Goal: Task Accomplishment & Management: Use online tool/utility

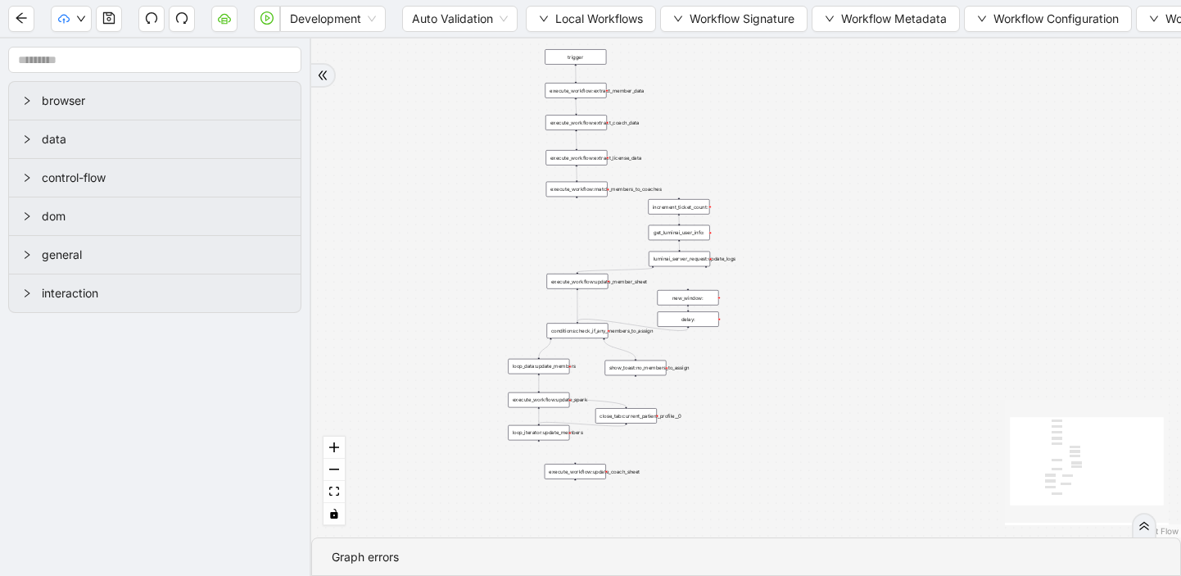
drag, startPoint x: 670, startPoint y: 174, endPoint x: 382, endPoint y: 321, distance: 323.4
click at [382, 321] on div "trigger execute_workflow:extract_member_data execute_workflow:extract_coach_dat…" at bounding box center [746, 287] width 870 height 499
click at [690, 264] on div "luminai_server_request:update_logs" at bounding box center [679, 259] width 61 height 16
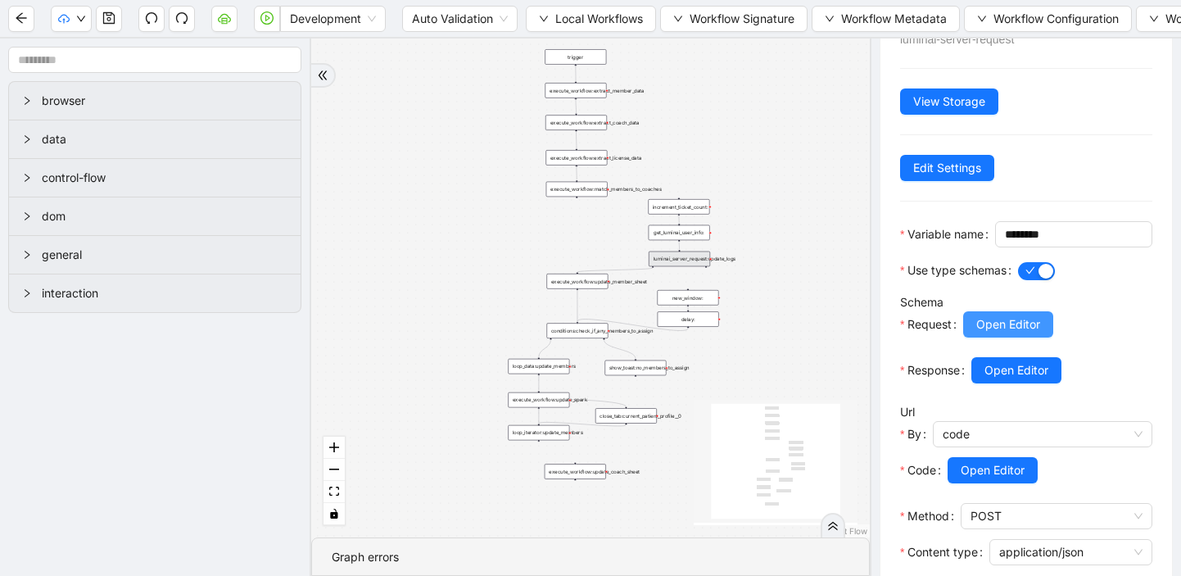
scroll to position [66, 0]
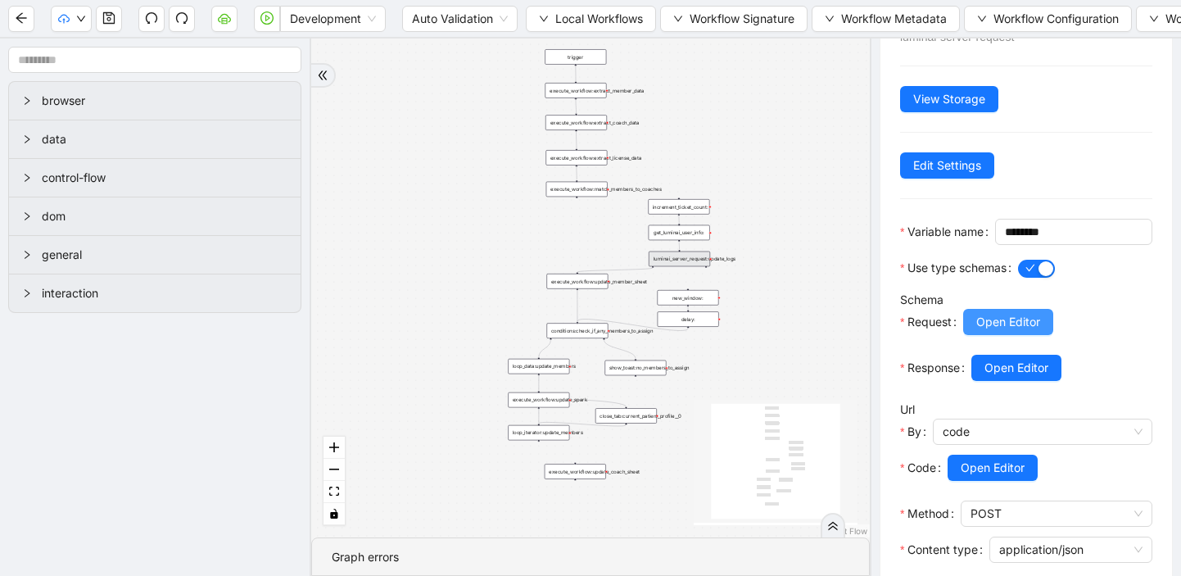
click at [998, 331] on span "Open Editor" at bounding box center [1008, 322] width 64 height 18
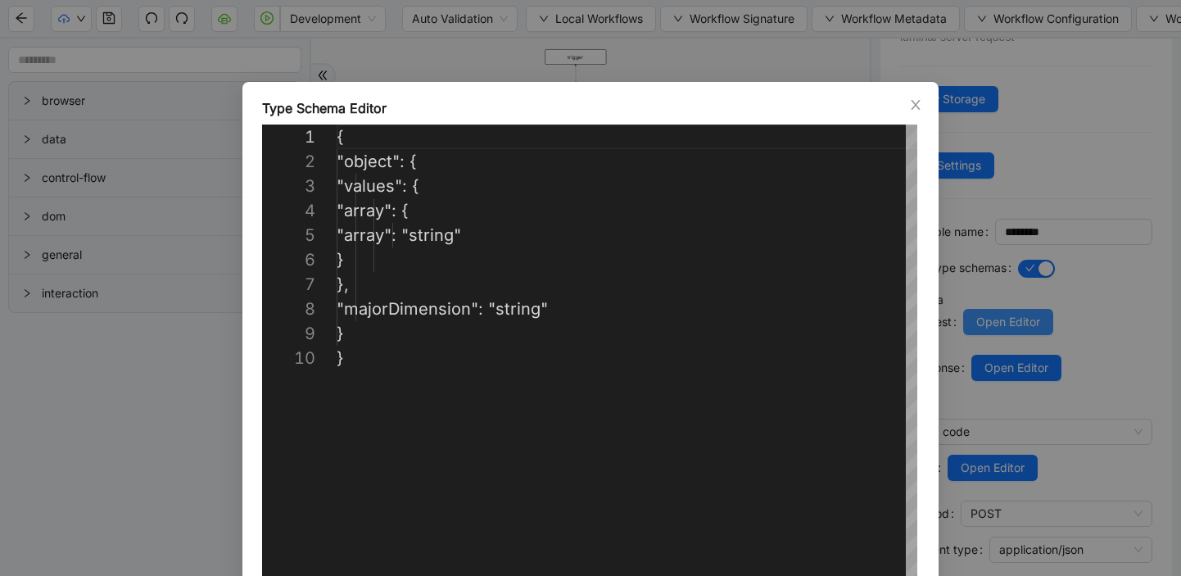
scroll to position [221, 0]
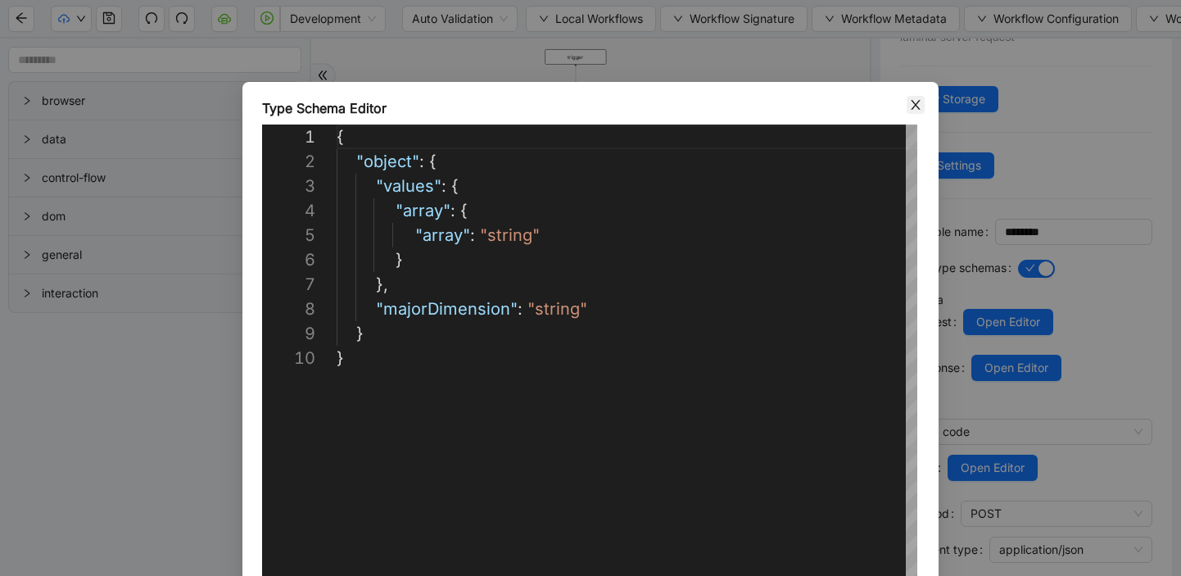
click at [917, 102] on icon "close" at bounding box center [915, 105] width 9 height 10
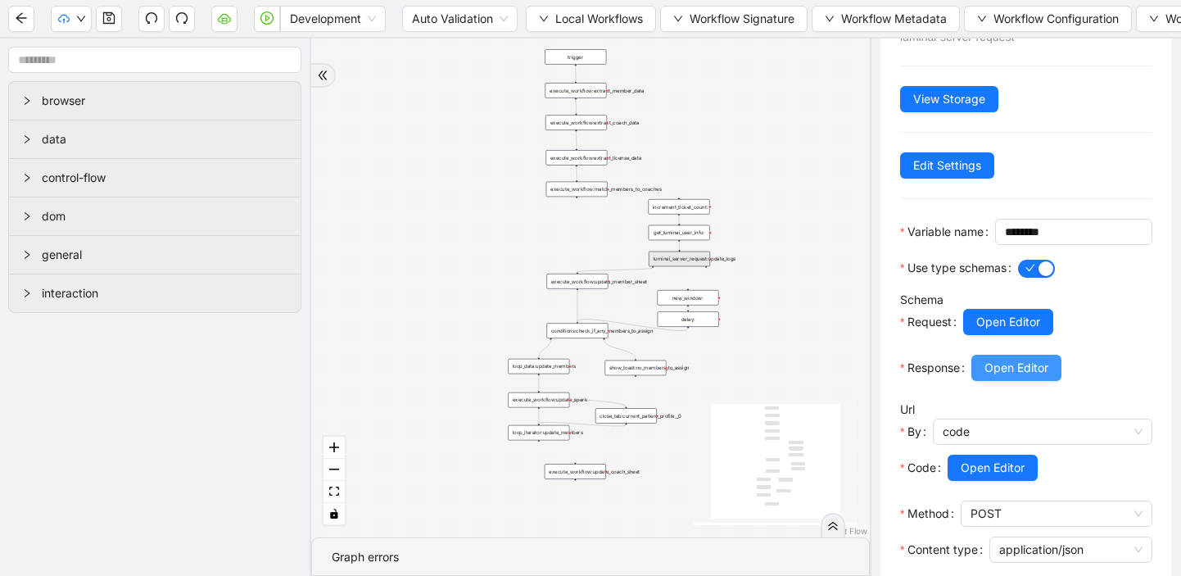
click at [1037, 377] on span "Open Editor" at bounding box center [1016, 368] width 64 height 18
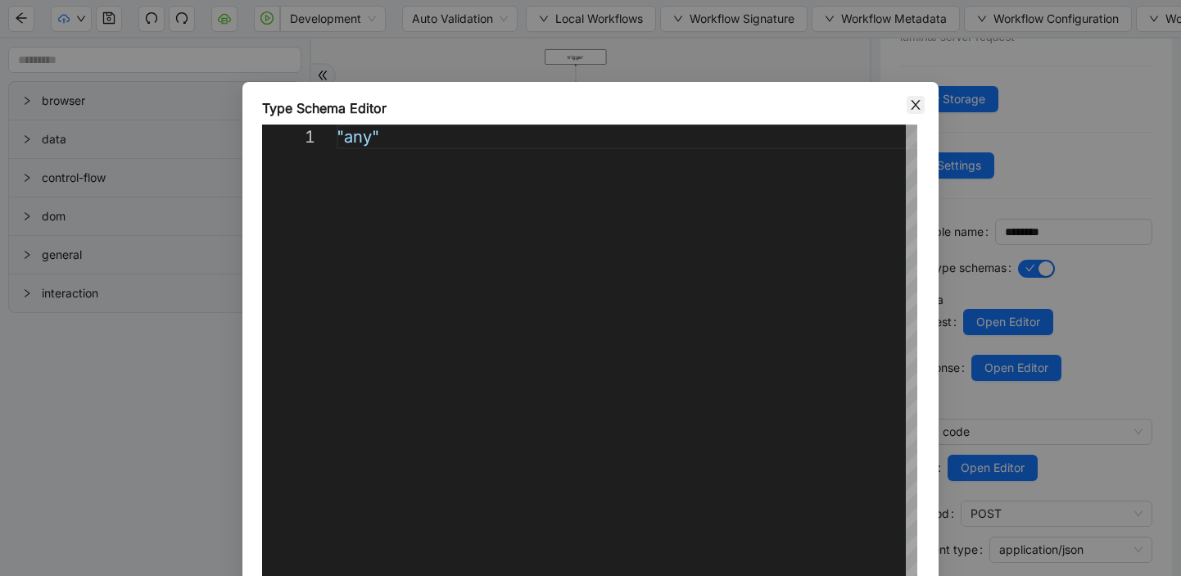
click at [915, 105] on icon "close" at bounding box center [915, 105] width 9 height 10
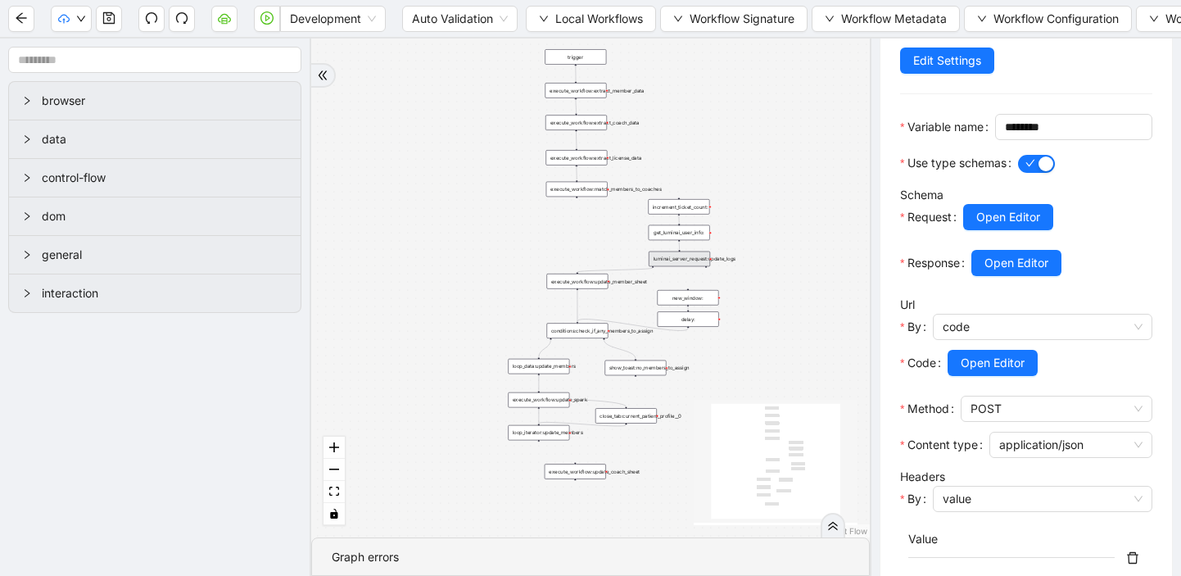
scroll to position [281, 0]
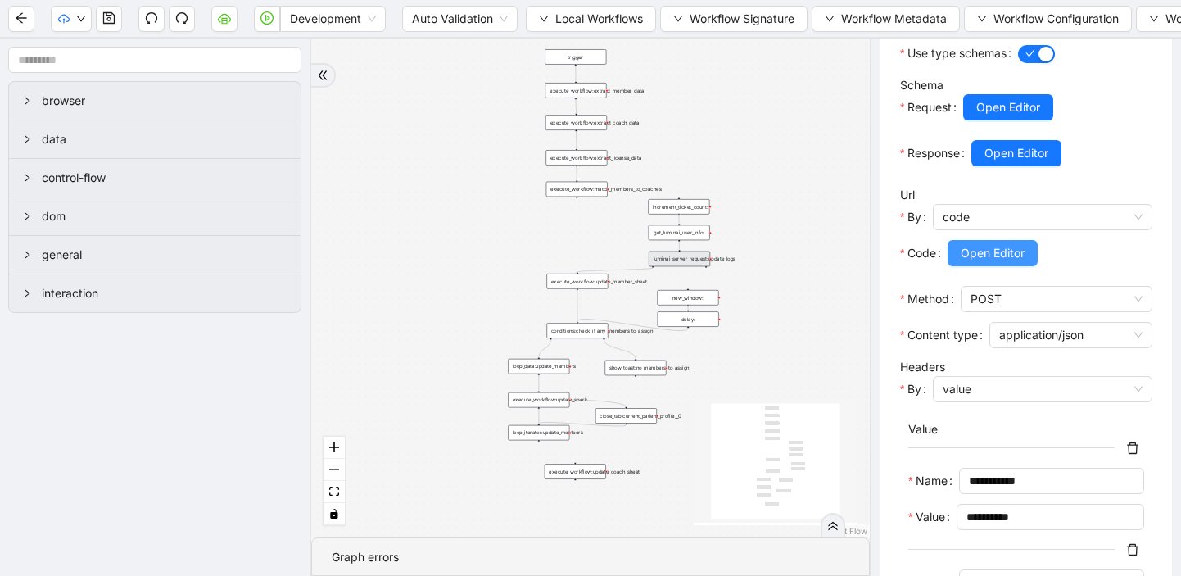
click at [989, 262] on span "Open Editor" at bounding box center [993, 253] width 64 height 18
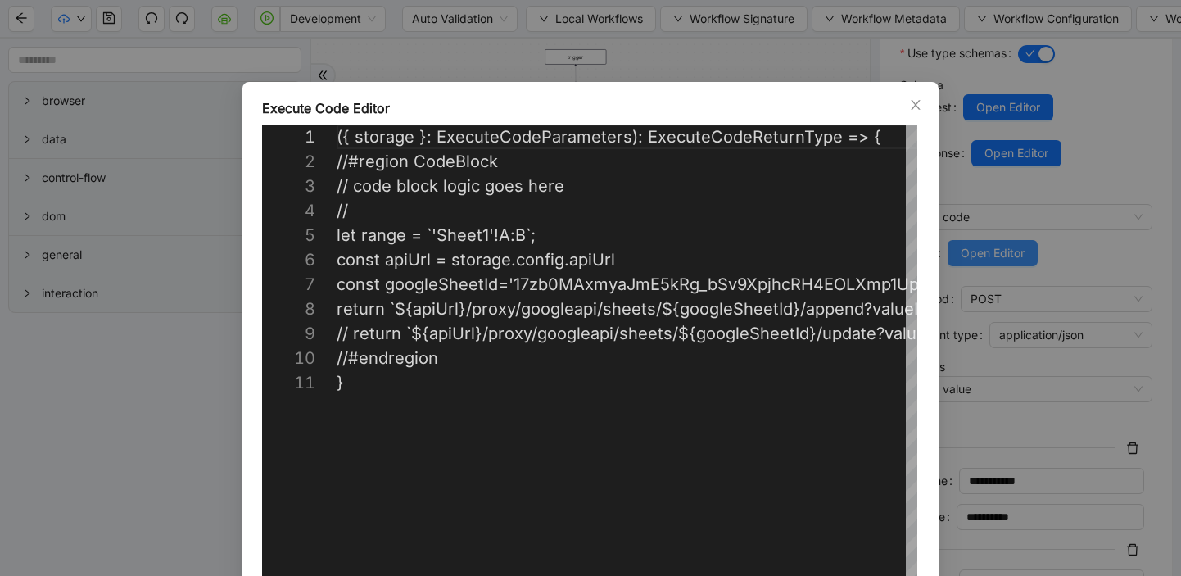
scroll to position [221, 0]
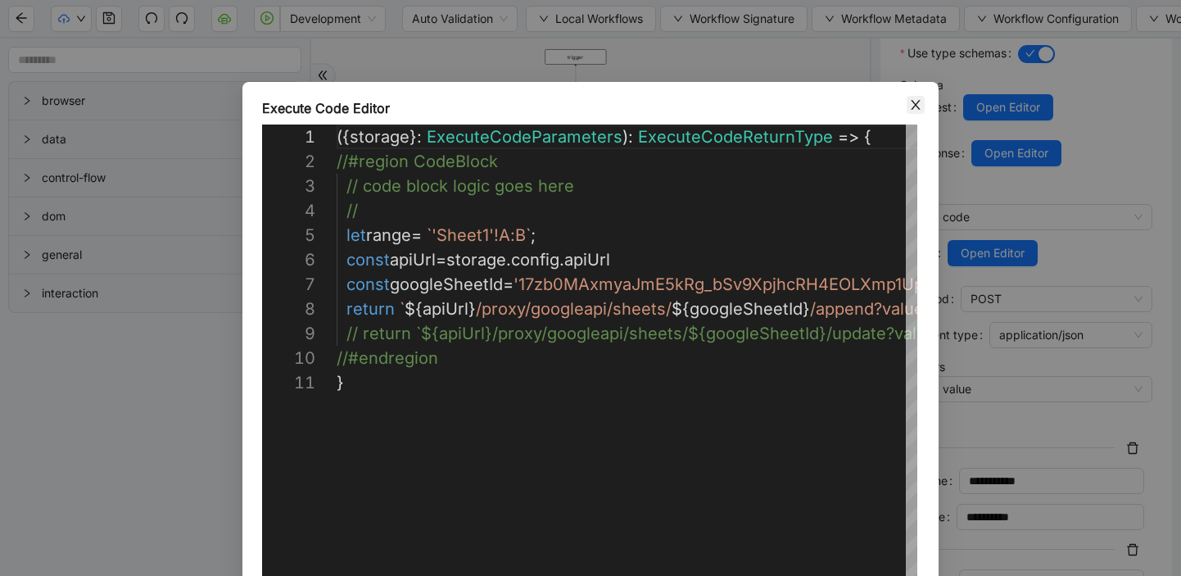
click at [918, 106] on icon "close" at bounding box center [915, 104] width 13 height 13
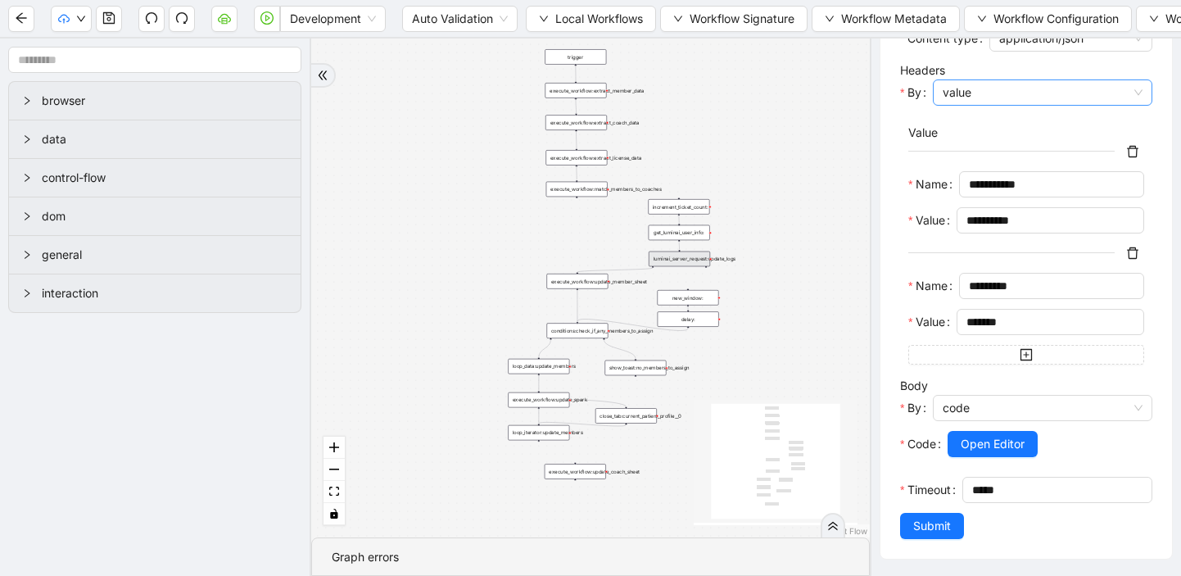
scroll to position [622, 0]
click at [993, 440] on span "Open Editor" at bounding box center [993, 444] width 64 height 18
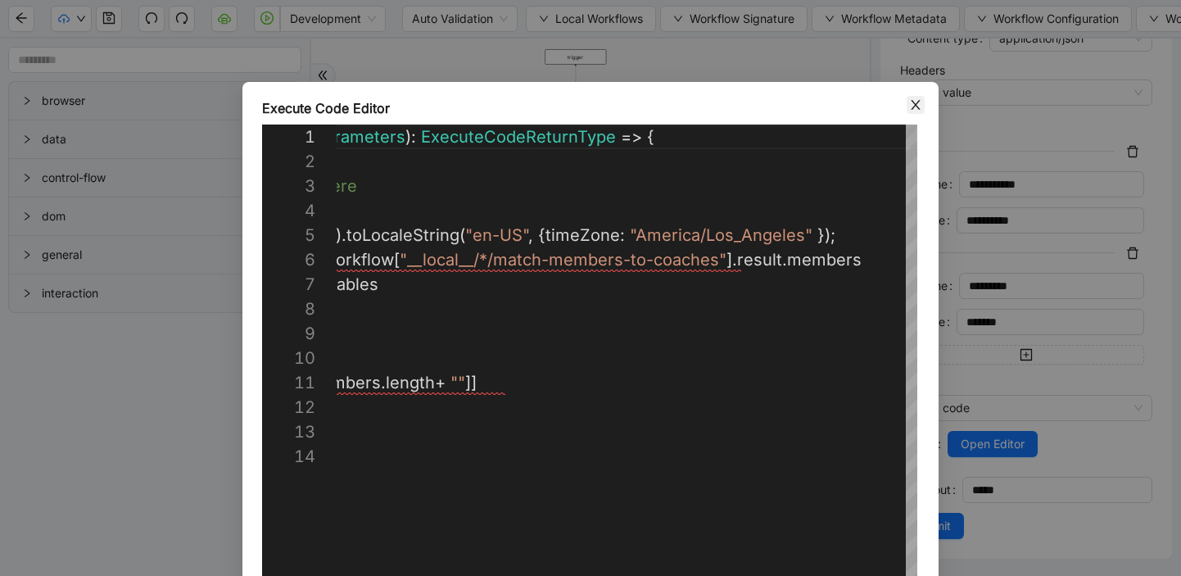
click at [914, 103] on icon "close" at bounding box center [915, 105] width 9 height 10
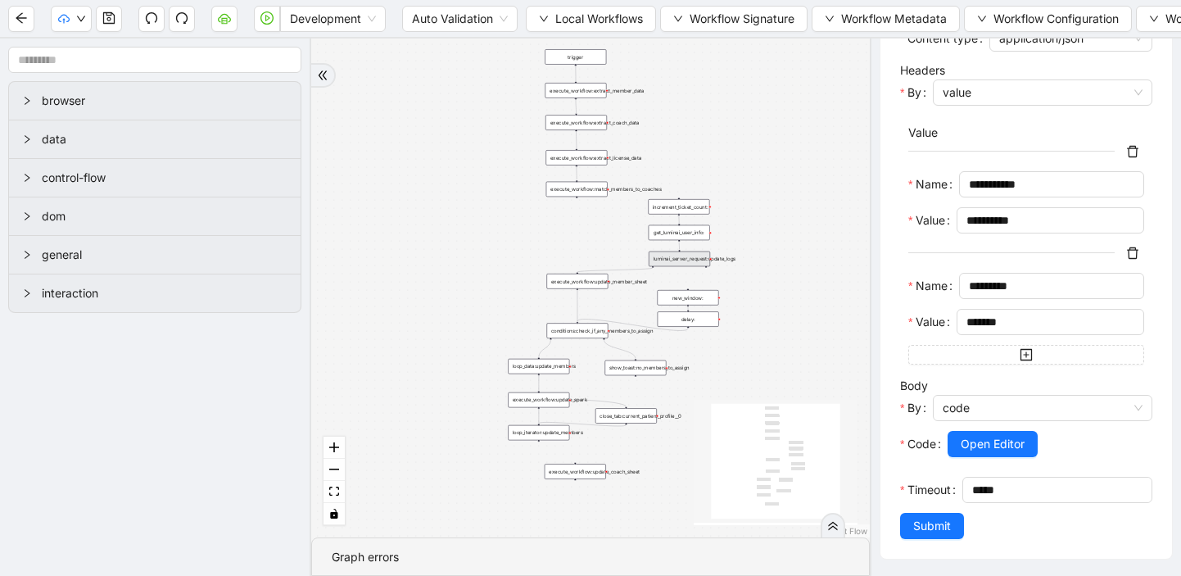
click at [583, 93] on div "execute_workflow:extract_member_data" at bounding box center [575, 91] width 61 height 16
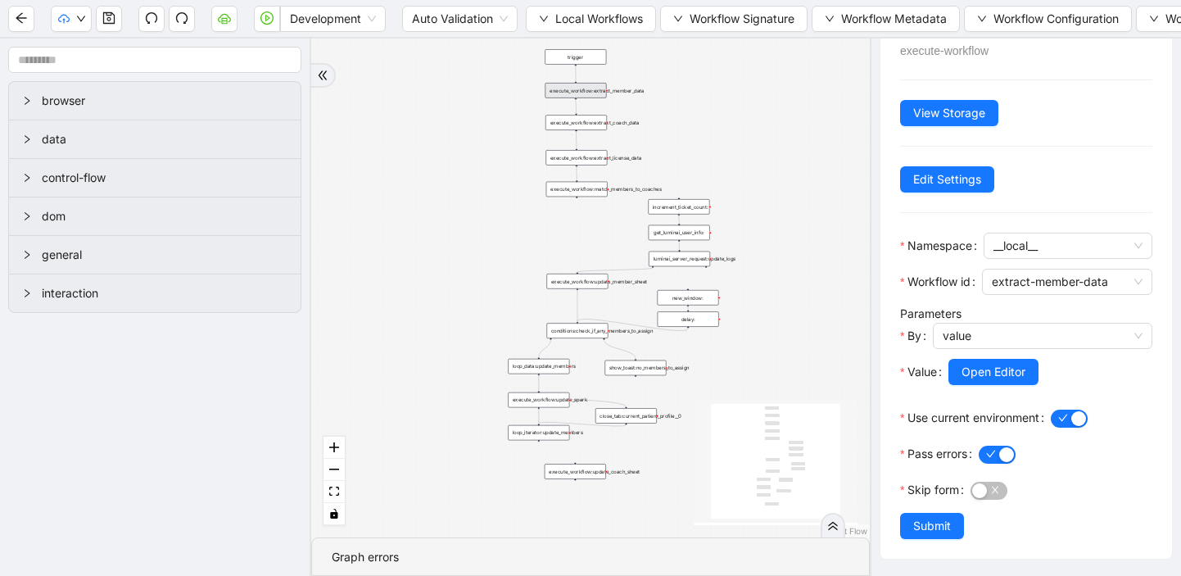
scroll to position [0, 0]
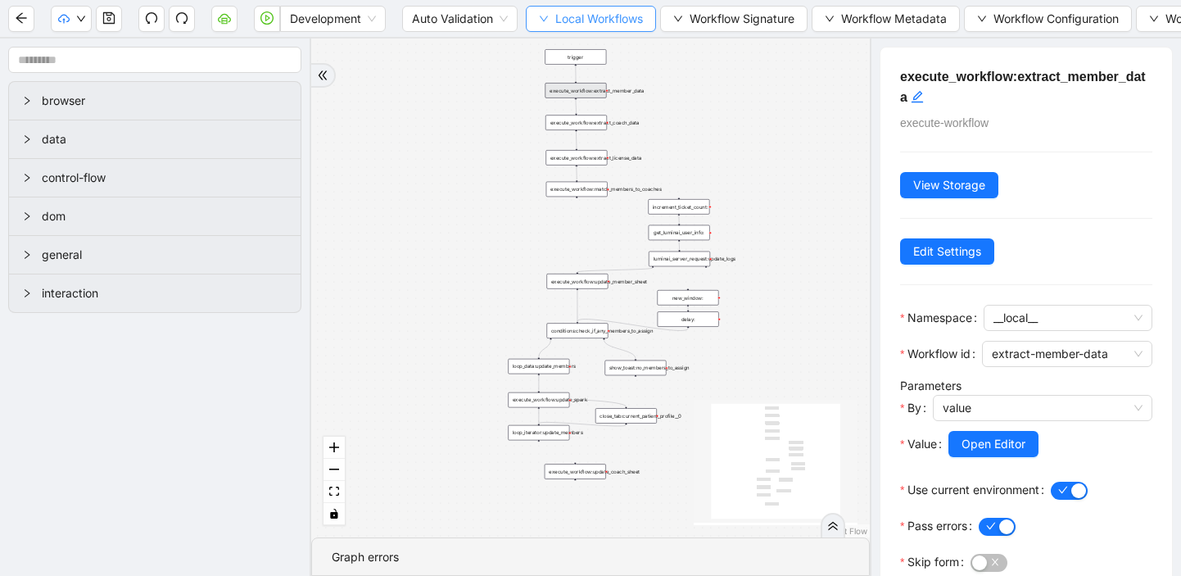
click at [543, 16] on icon "down" at bounding box center [544, 19] width 10 height 10
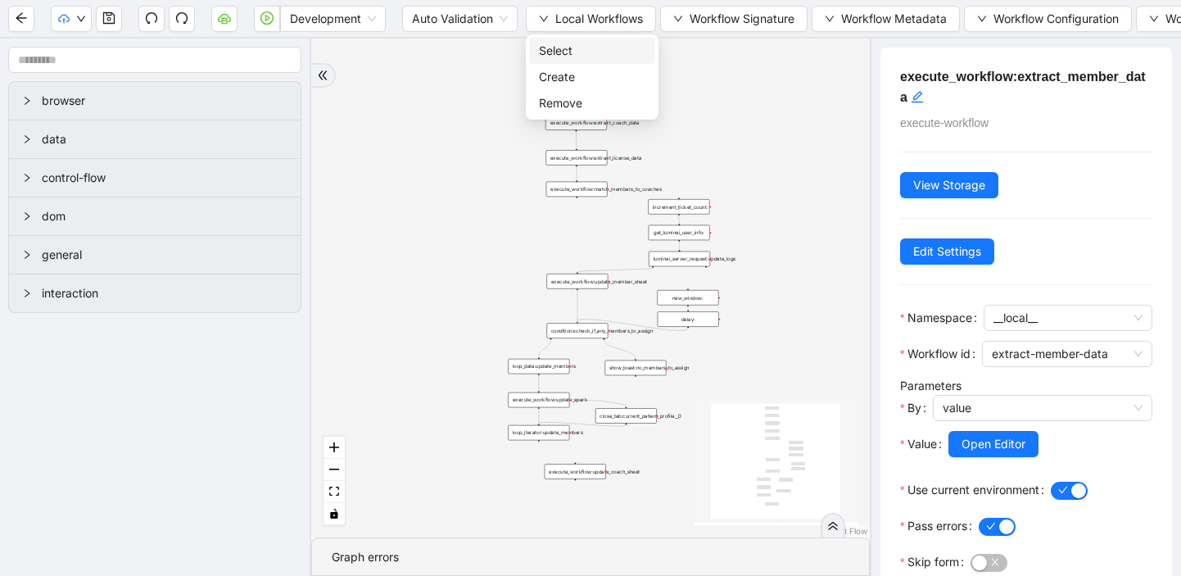
click at [561, 48] on span "Select" at bounding box center [592, 51] width 106 height 18
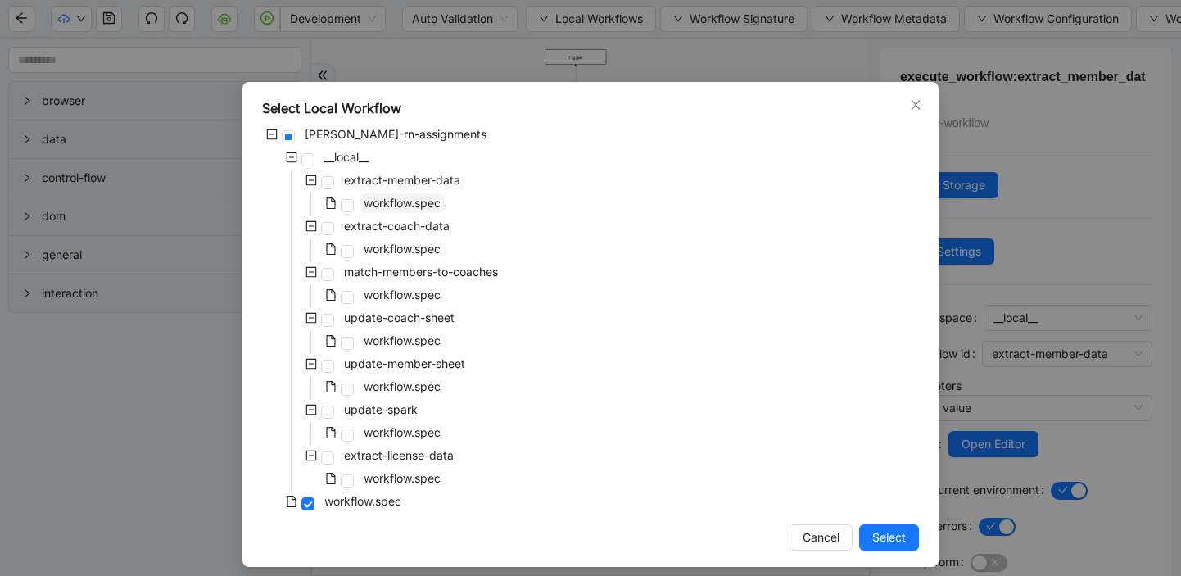
click at [426, 197] on span "workflow.spec" at bounding box center [402, 203] width 77 height 14
click at [887, 539] on span "Select" at bounding box center [889, 537] width 34 height 18
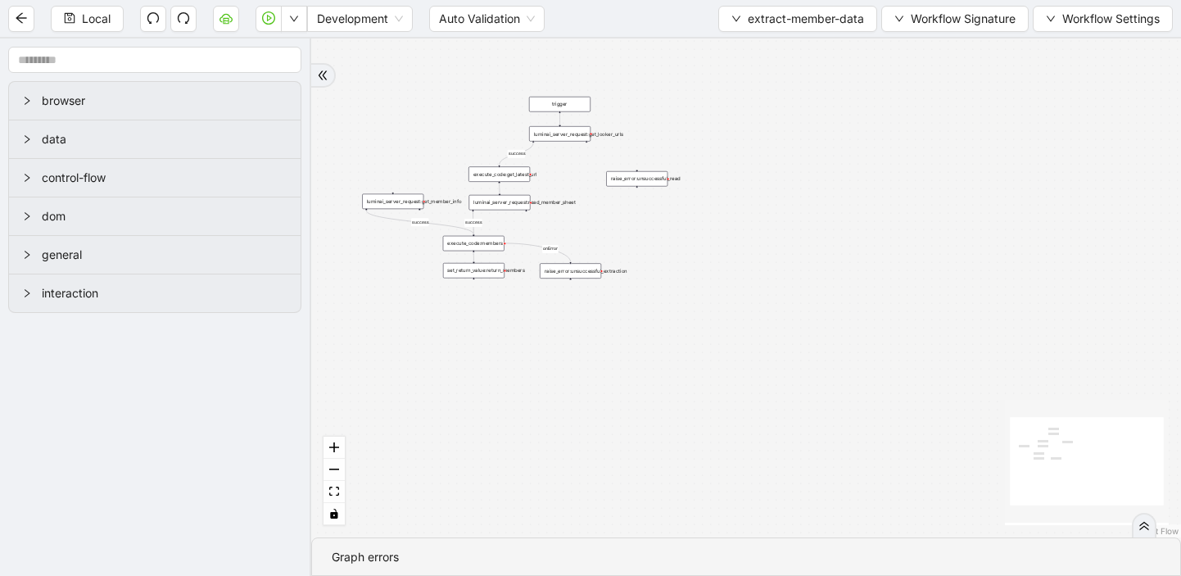
drag, startPoint x: 785, startPoint y: 245, endPoint x: 784, endPoint y: 430, distance: 185.1
click at [785, 430] on div "success success success onError trigger luminai_server_request:read_member_shee…" at bounding box center [746, 287] width 870 height 499
click at [471, 248] on div "execute_code:members" at bounding box center [472, 244] width 61 height 16
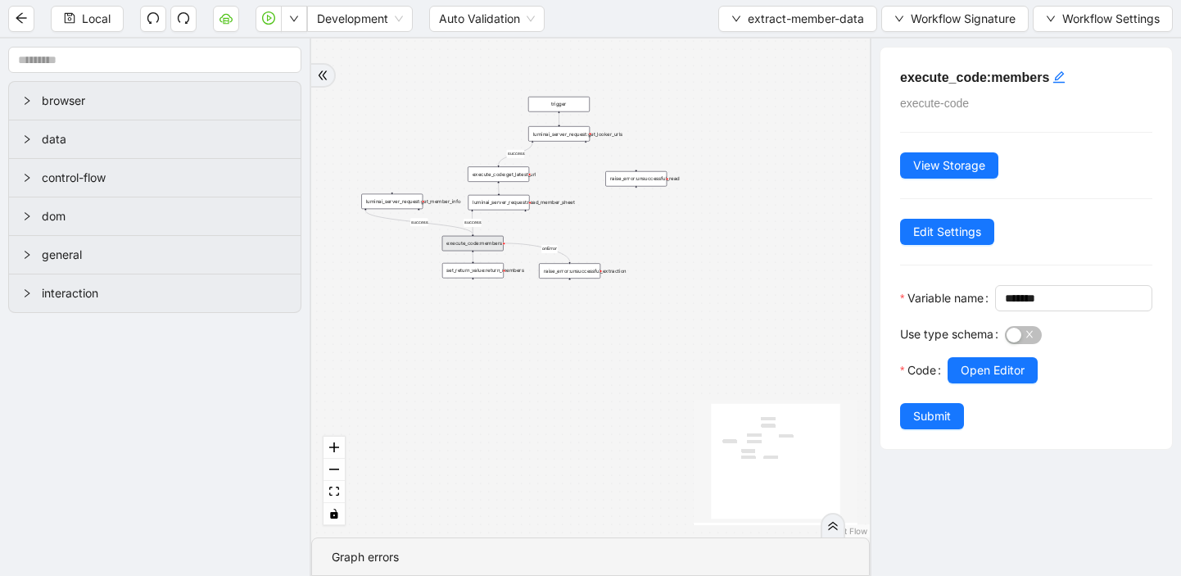
click at [482, 273] on div "set_return_value:return_members" at bounding box center [472, 271] width 61 height 16
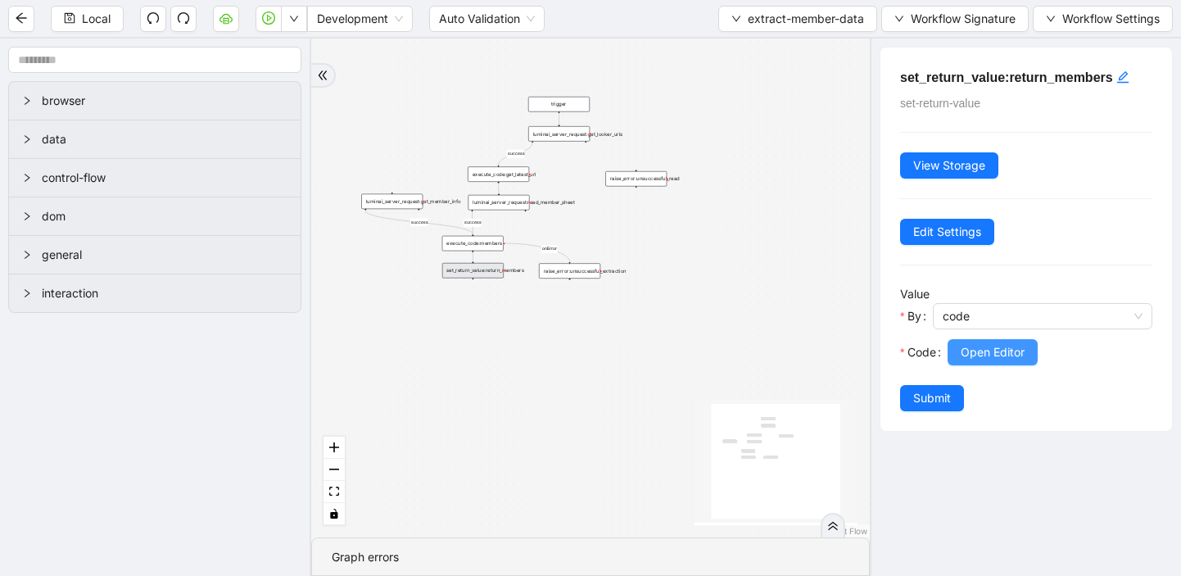
click at [998, 360] on span "Open Editor" at bounding box center [993, 352] width 64 height 18
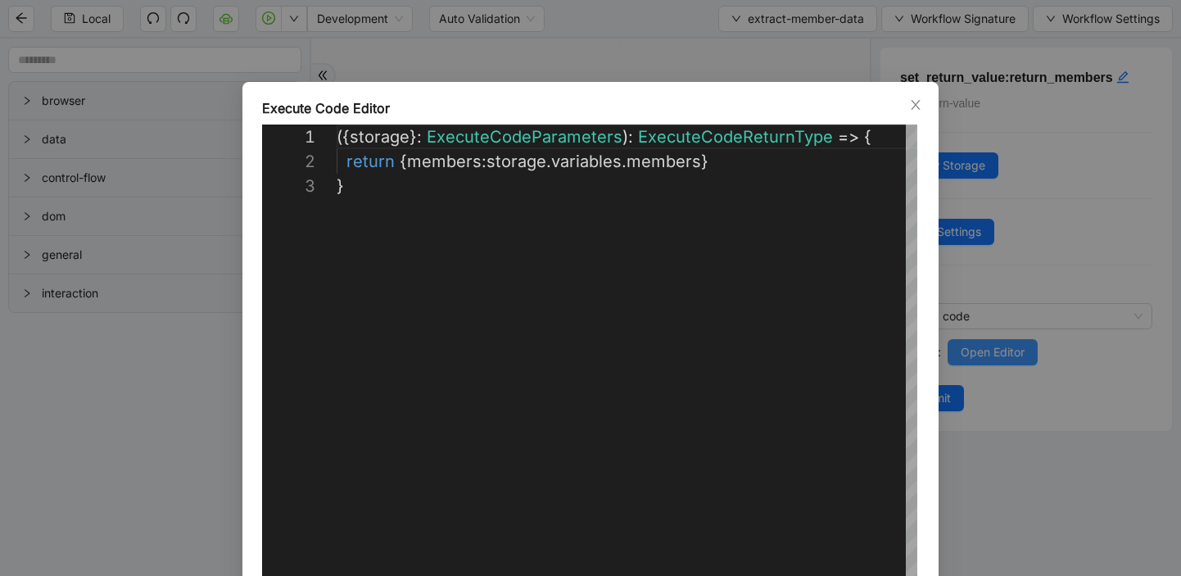
scroll to position [49, 0]
click at [918, 99] on icon "close" at bounding box center [915, 104] width 13 height 13
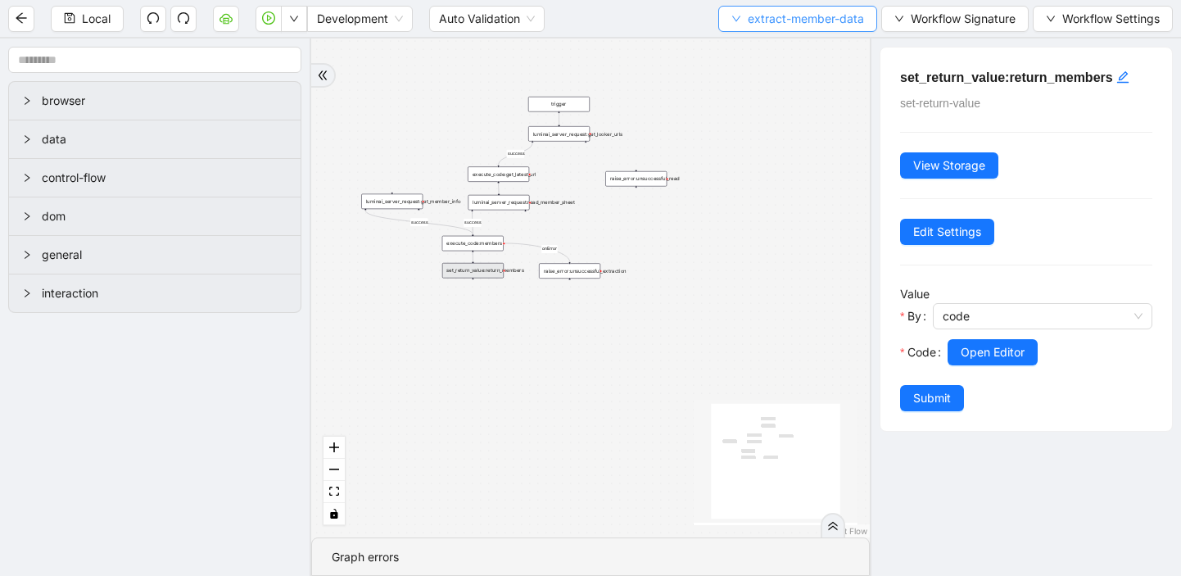
click at [742, 16] on button "extract-member-data" at bounding box center [797, 19] width 159 height 26
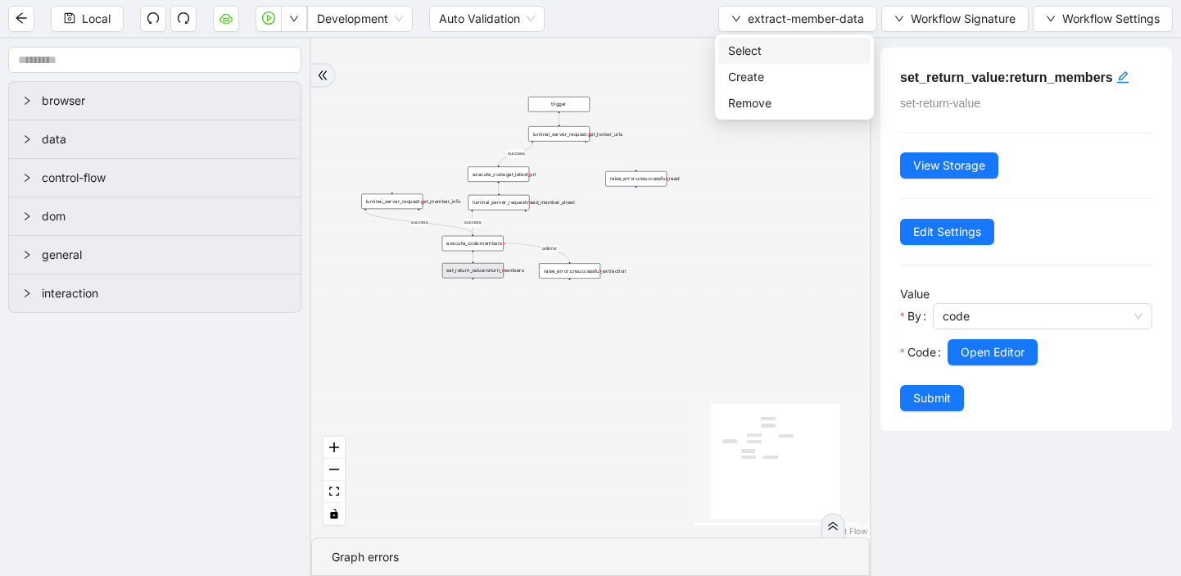
click at [736, 52] on span "Select" at bounding box center [794, 51] width 133 height 18
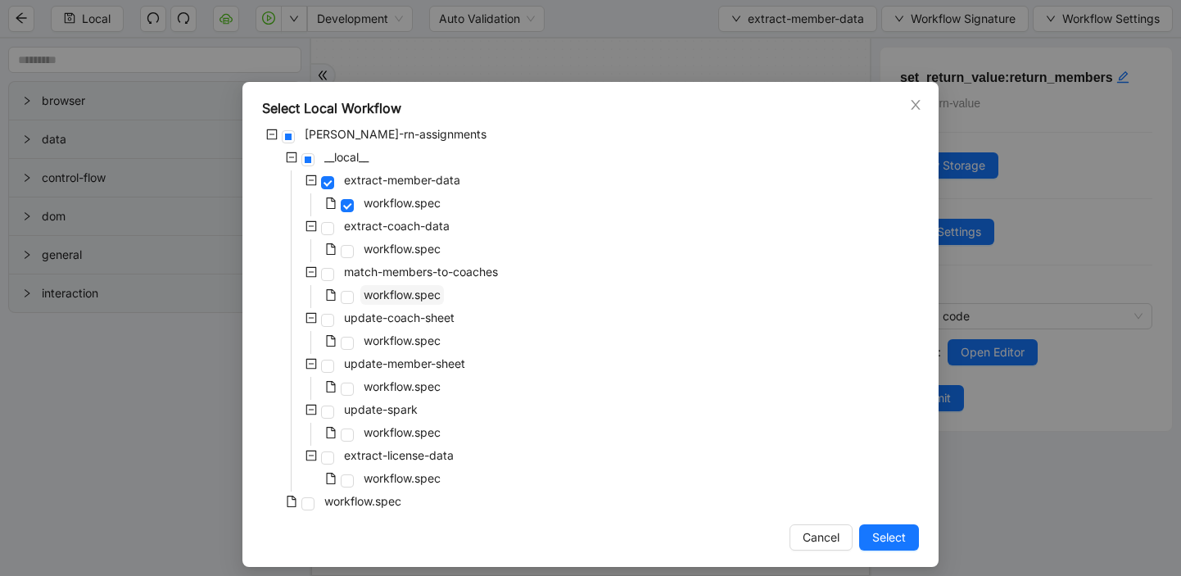
click at [373, 299] on span "workflow.spec" at bounding box center [402, 294] width 77 height 14
click at [884, 531] on span "Select" at bounding box center [889, 537] width 34 height 18
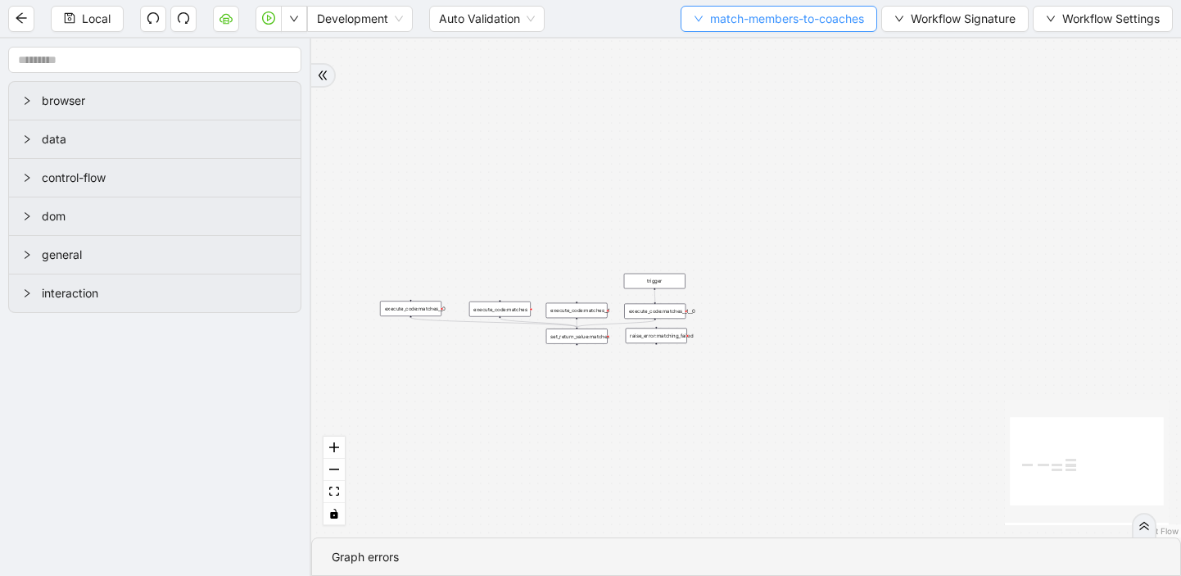
click at [710, 19] on span "match-members-to-coaches" at bounding box center [787, 19] width 154 height 18
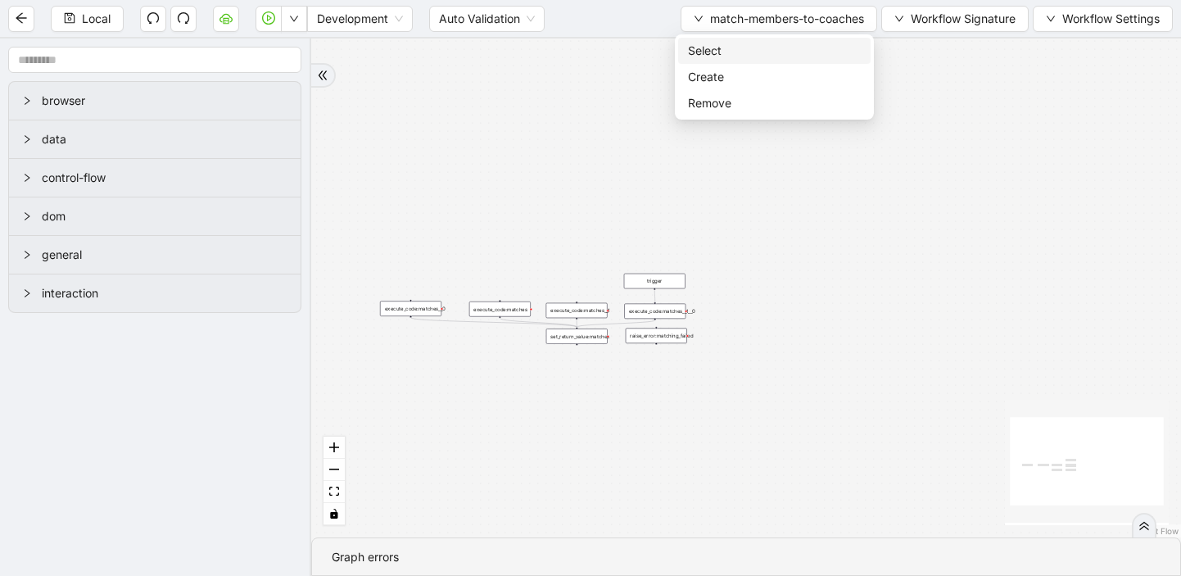
click at [694, 46] on span "Select" at bounding box center [774, 51] width 173 height 18
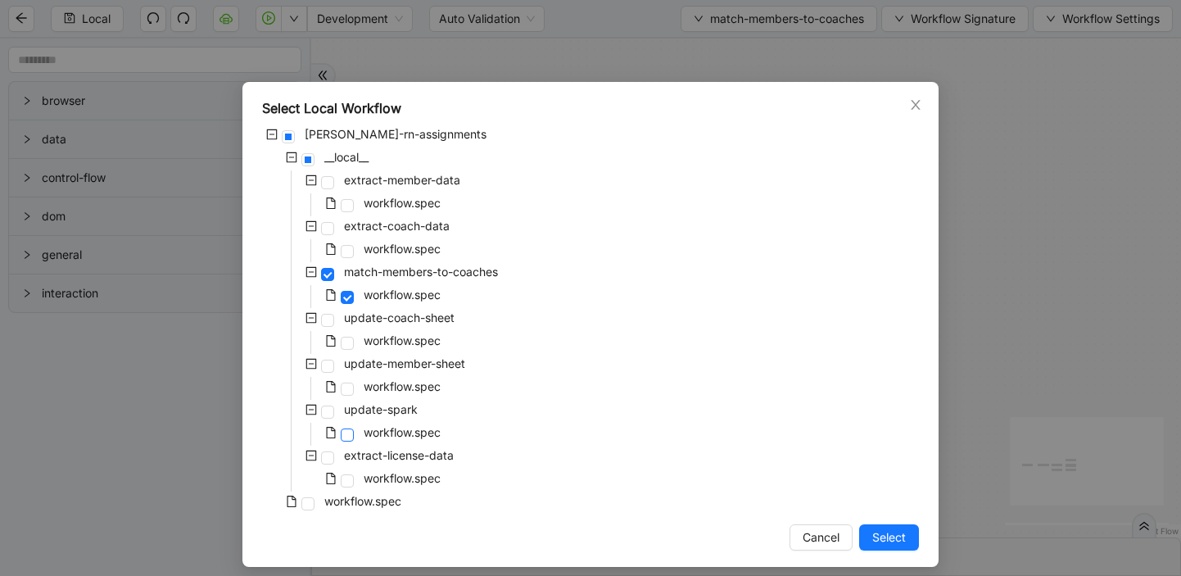
click at [350, 433] on span at bounding box center [347, 434] width 13 height 13
click at [880, 537] on span "Select" at bounding box center [889, 537] width 34 height 18
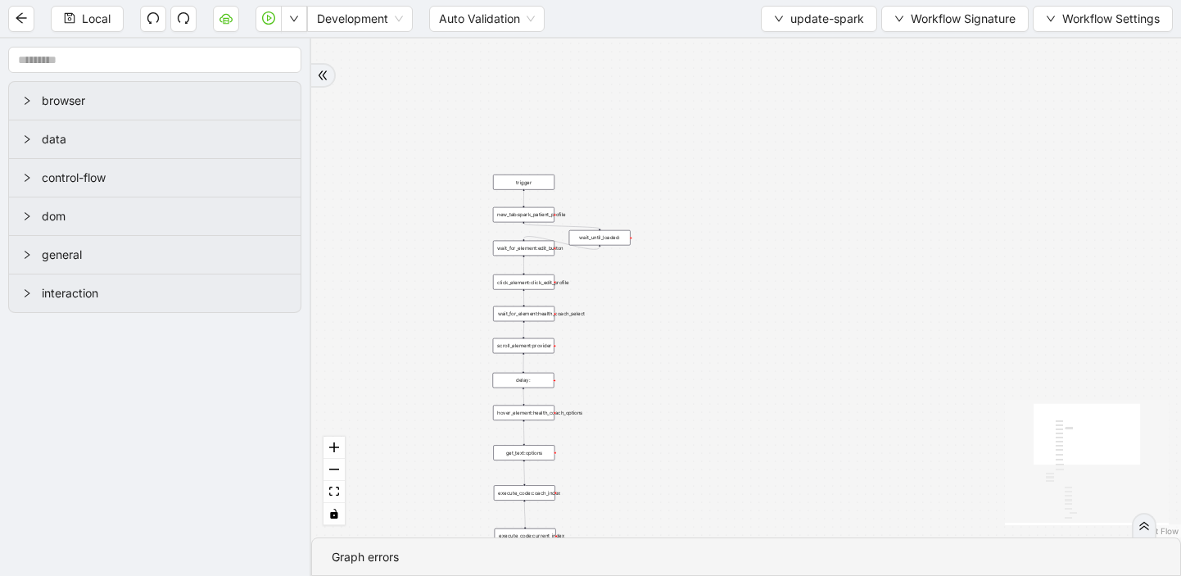
drag, startPoint x: 925, startPoint y: 356, endPoint x: 843, endPoint y: 219, distance: 160.1
click at [843, 219] on div "loopFrom exitFrom trigger new_tab:spark_patient_profile click_element:click_edi…" at bounding box center [746, 287] width 870 height 499
click at [600, 234] on div "wait_until_loaded:" at bounding box center [599, 237] width 61 height 16
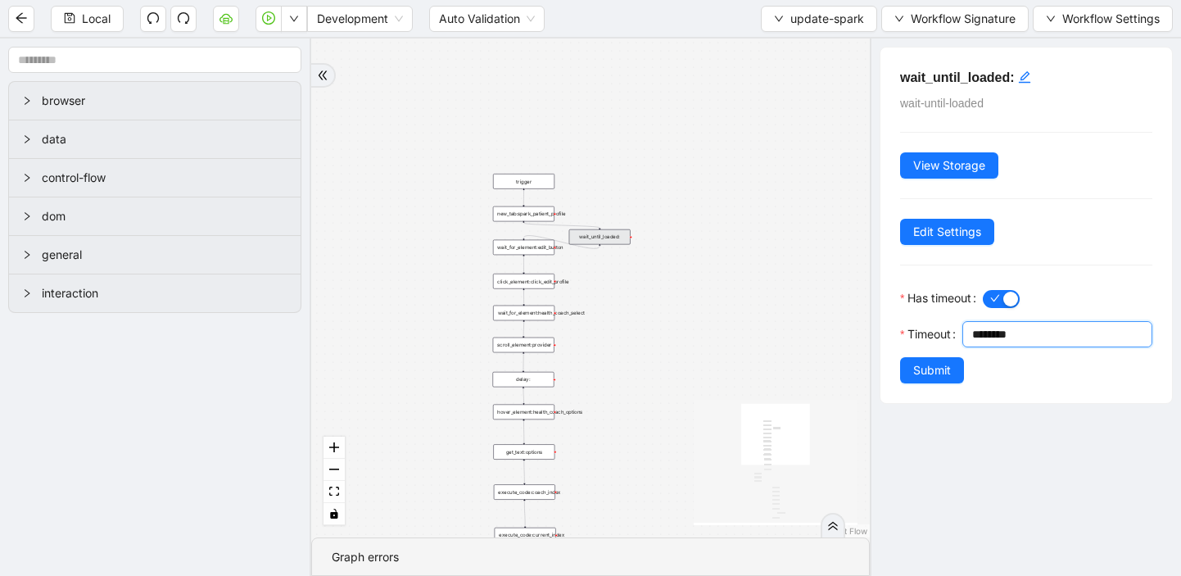
drag, startPoint x: 1032, startPoint y: 330, endPoint x: 941, endPoint y: 330, distance: 90.9
click at [941, 330] on div "Timeout ********" at bounding box center [1026, 339] width 252 height 36
click at [537, 381] on div "delay:" at bounding box center [522, 380] width 61 height 16
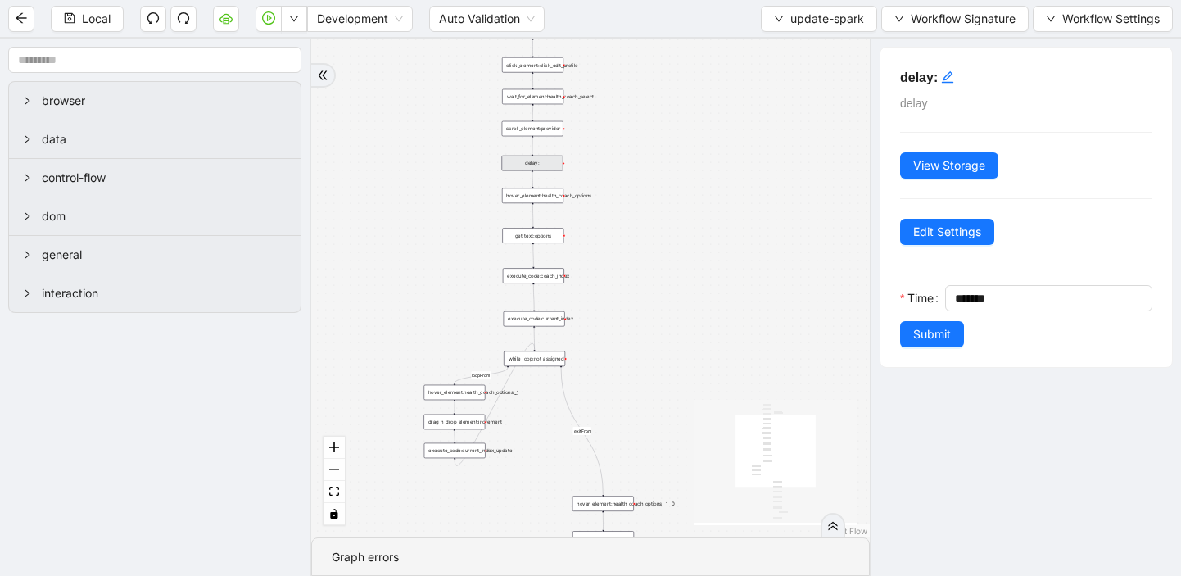
drag, startPoint x: 611, startPoint y: 390, endPoint x: 620, endPoint y: 174, distance: 216.4
click at [620, 174] on div "loopFrom exitFrom trigger new_tab:spark_patient_profile click_element:click_edi…" at bounding box center [590, 287] width 559 height 499
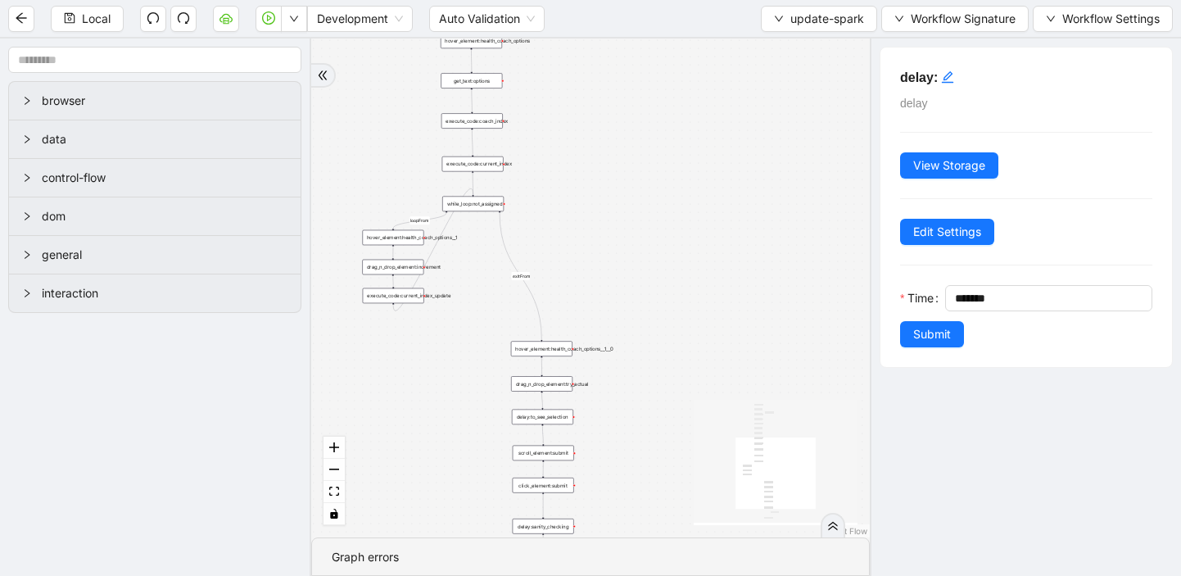
drag, startPoint x: 645, startPoint y: 324, endPoint x: 584, endPoint y: 170, distance: 166.5
click at [584, 170] on div "loopFrom exitFrom trigger new_tab:spark_patient_profile click_element:click_edi…" at bounding box center [590, 287] width 559 height 499
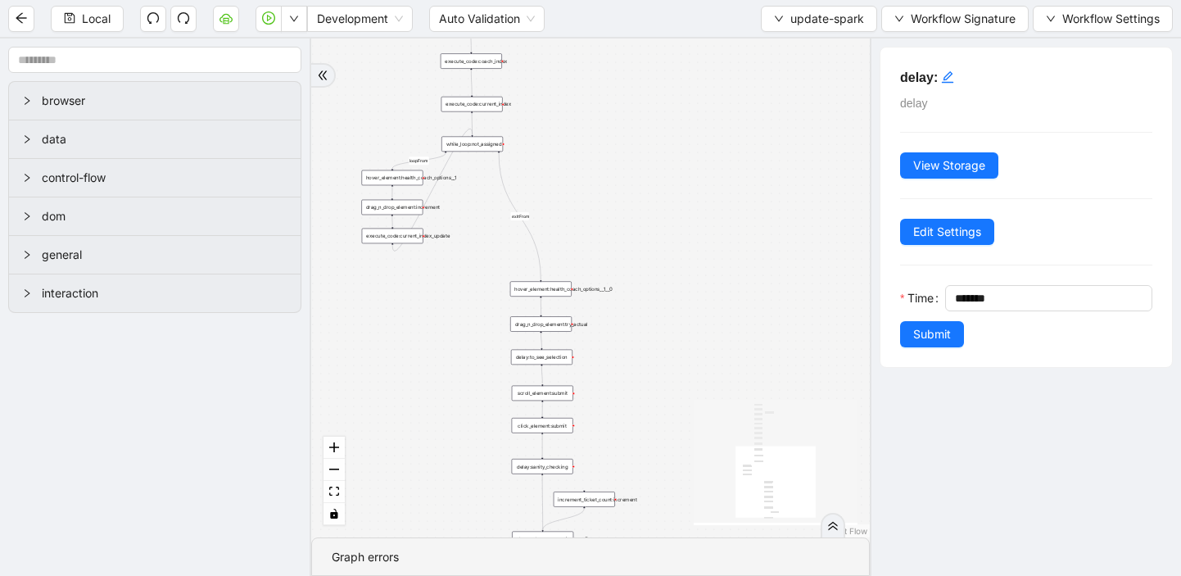
drag, startPoint x: 657, startPoint y: 477, endPoint x: 656, endPoint y: 417, distance: 59.8
click at [656, 417] on div "loopFrom exitFrom trigger new_tab:spark_patient_profile click_element:click_edi…" at bounding box center [590, 287] width 559 height 499
click at [554, 394] on div "scroll_element:submit" at bounding box center [542, 394] width 61 height 16
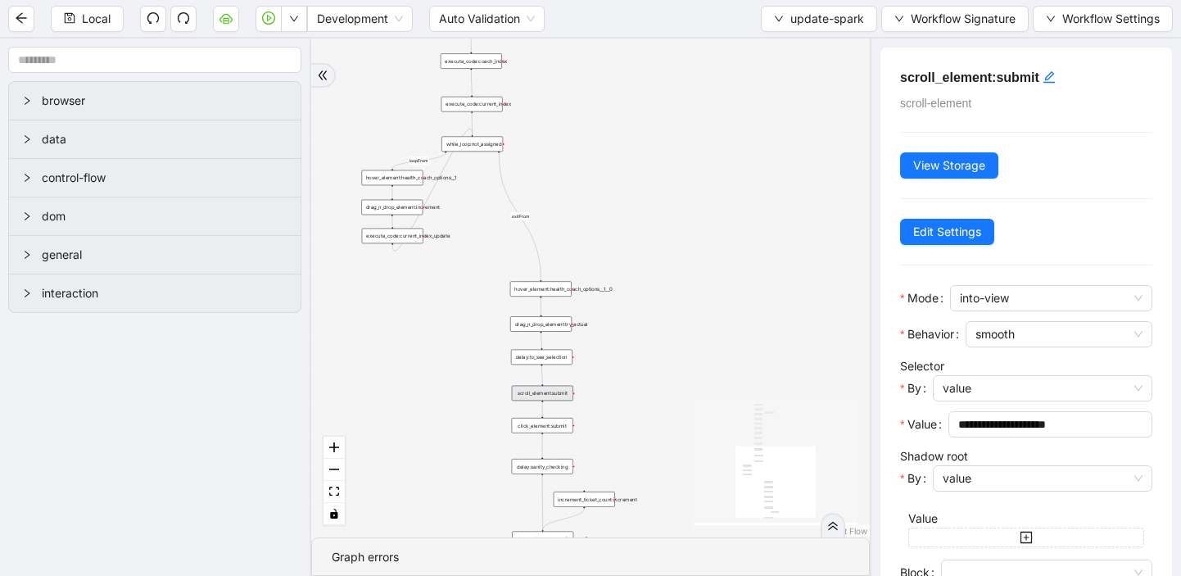
click at [554, 355] on div "delay:to_see_selection" at bounding box center [541, 358] width 61 height 16
click at [553, 364] on div "delay:to_see_selection" at bounding box center [541, 359] width 61 height 16
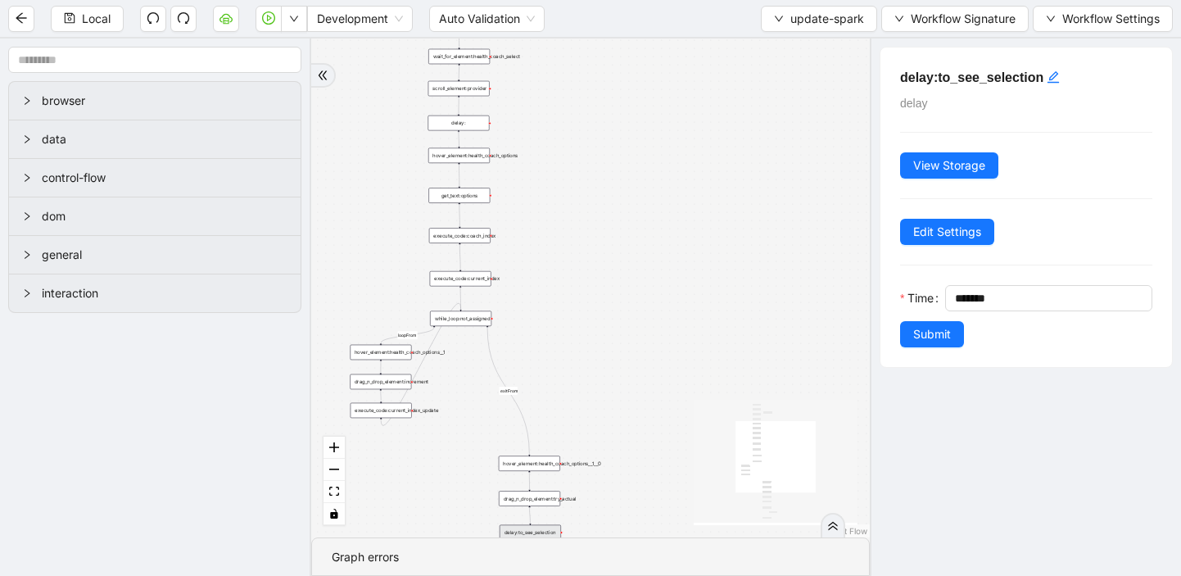
drag, startPoint x: 645, startPoint y: 280, endPoint x: 624, endPoint y: 497, distance: 218.0
click at [625, 498] on div "loopFrom exitFrom trigger new_tab:spark_patient_profile click_element:click_edi…" at bounding box center [590, 287] width 559 height 499
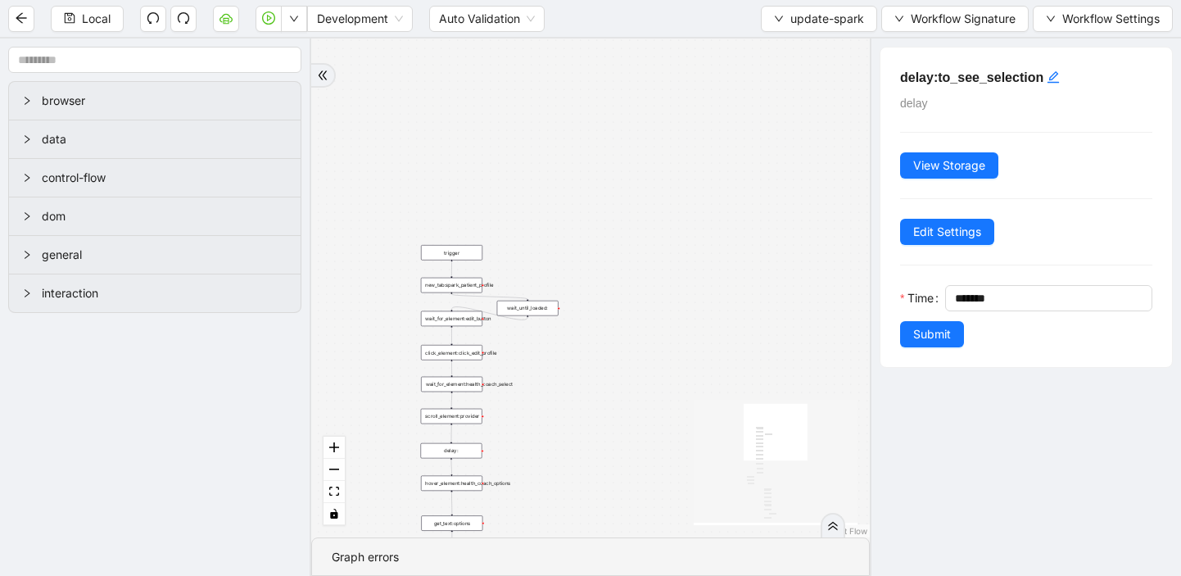
drag, startPoint x: 641, startPoint y: 182, endPoint x: 641, endPoint y: 465, distance: 283.4
click at [642, 465] on div "loopFrom exitFrom trigger new_tab:spark_patient_profile click_element:click_edi…" at bounding box center [590, 287] width 559 height 499
click at [526, 310] on div "wait_until_loaded:" at bounding box center [527, 309] width 61 height 16
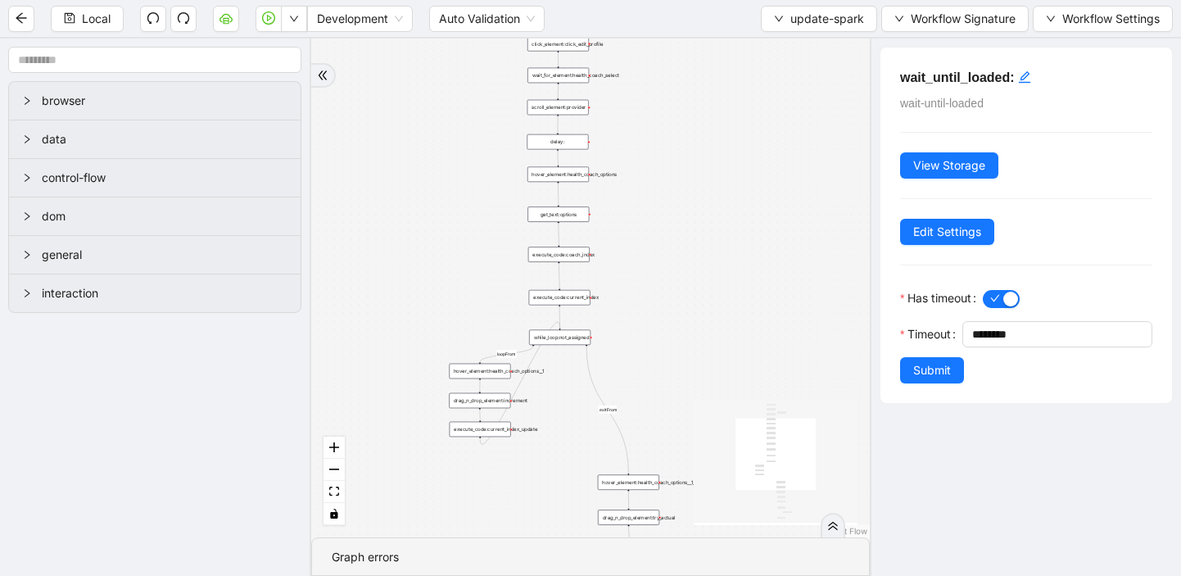
drag, startPoint x: 569, startPoint y: 425, endPoint x: 675, endPoint y: 115, distance: 327.1
click at [675, 115] on div "loopFrom exitFrom trigger new_tab:spark_patient_profile click_element:click_edi…" at bounding box center [590, 287] width 559 height 499
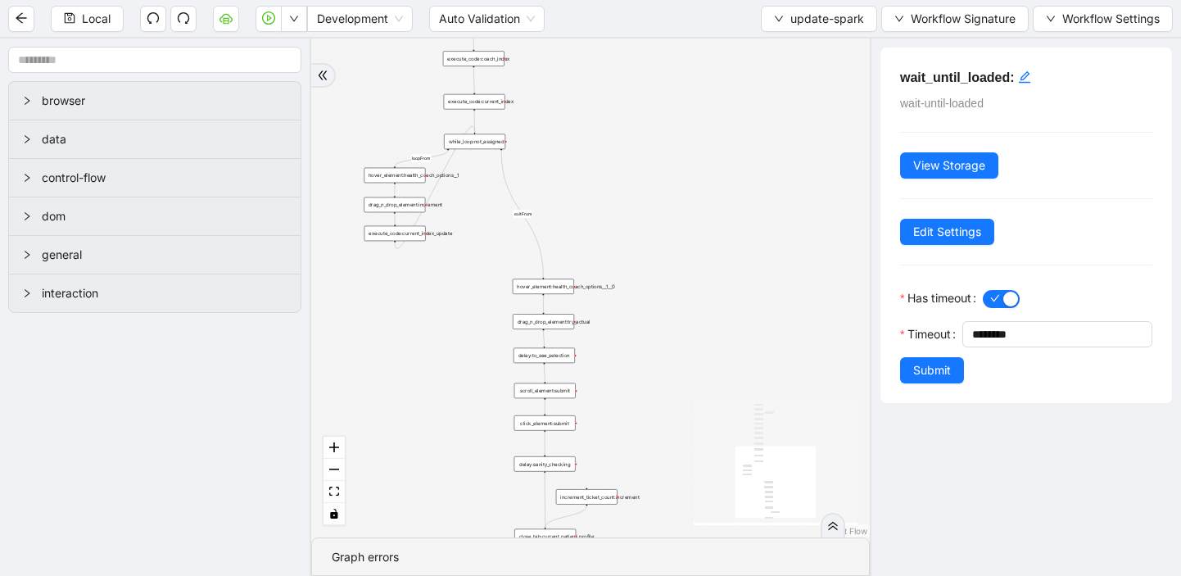
drag, startPoint x: 663, startPoint y: 366, endPoint x: 578, endPoint y: 173, distance: 210.9
click at [578, 171] on div "loopFrom exitFrom trigger new_tab:spark_patient_profile click_element:click_edi…" at bounding box center [590, 287] width 559 height 499
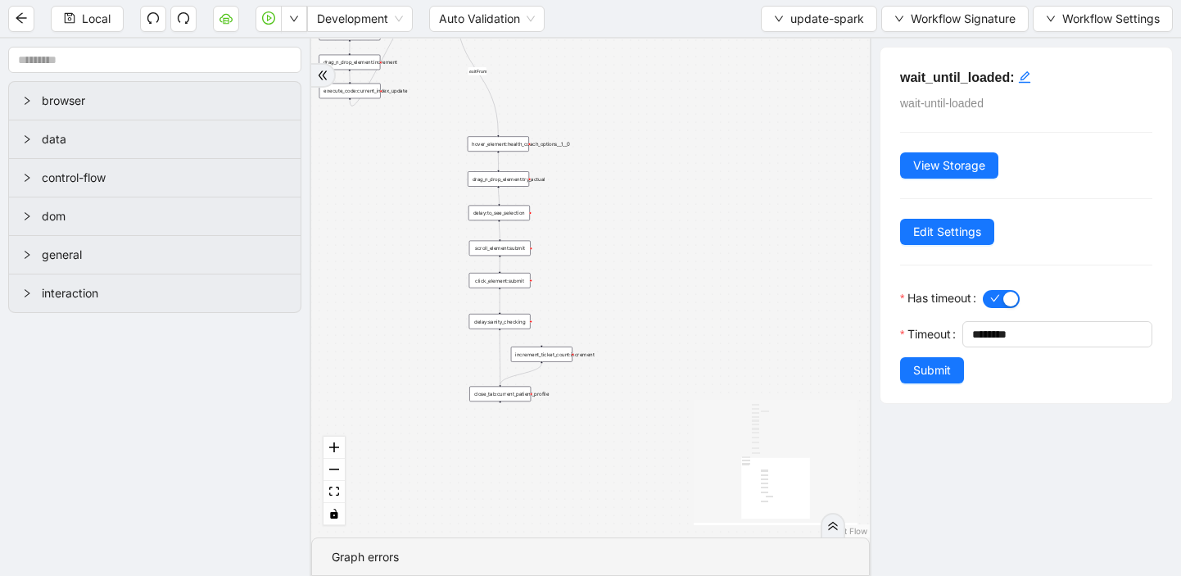
drag, startPoint x: 682, startPoint y: 459, endPoint x: 642, endPoint y: 326, distance: 139.4
click at [642, 326] on div "loopFrom exitFrom trigger new_tab:spark_patient_profile click_element:click_edi…" at bounding box center [590, 287] width 559 height 499
click at [781, 16] on button "update-spark" at bounding box center [819, 19] width 116 height 26
click at [778, 53] on span "Select" at bounding box center [815, 51] width 89 height 18
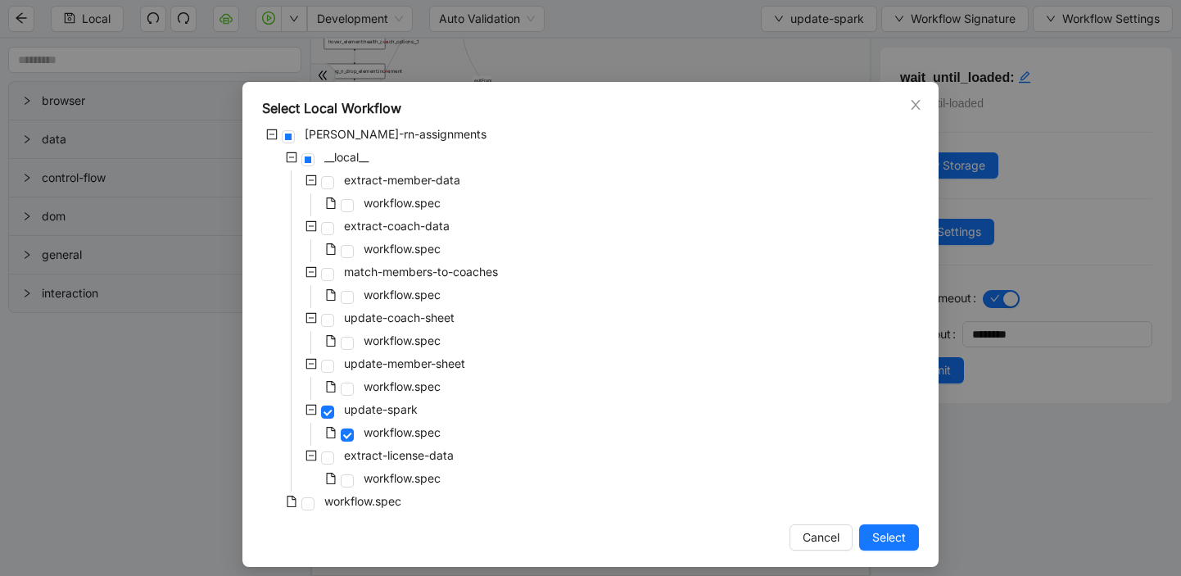
scroll to position [11, 0]
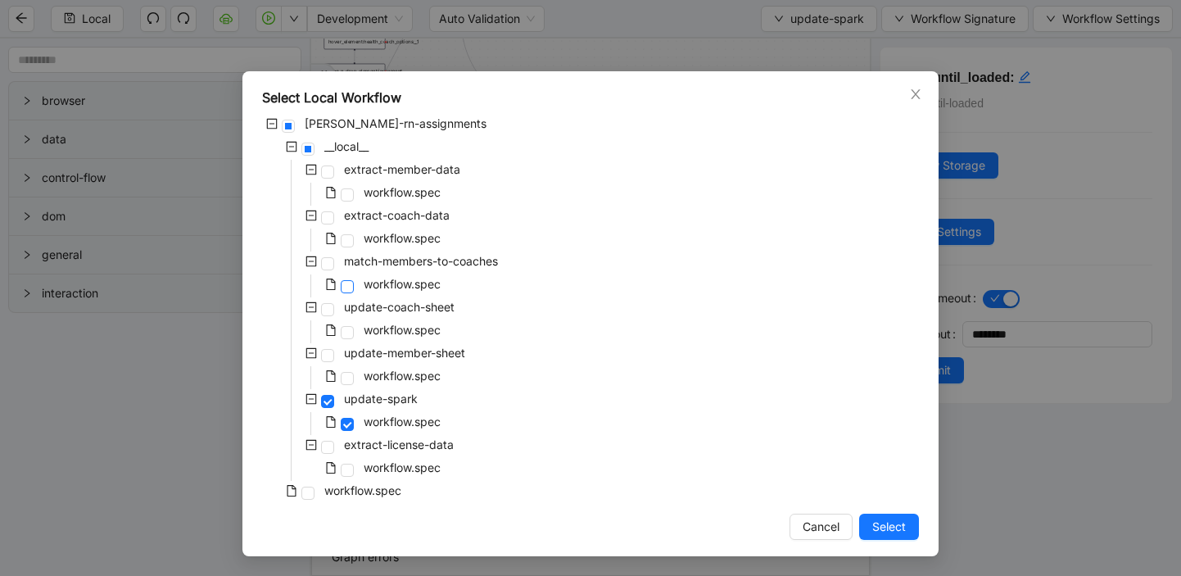
click at [348, 289] on span at bounding box center [347, 286] width 13 height 13
click at [352, 374] on span at bounding box center [347, 378] width 13 height 13
click at [896, 518] on span "Select" at bounding box center [889, 527] width 34 height 18
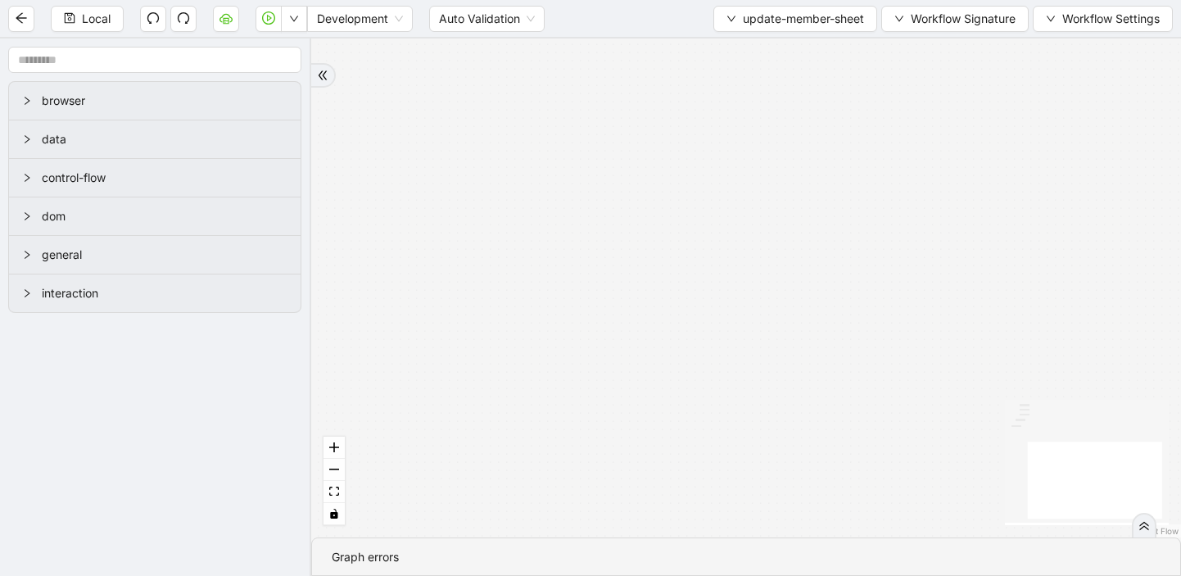
drag, startPoint x: 880, startPoint y: 153, endPoint x: 764, endPoint y: 366, distance: 242.6
click at [764, 366] on div "success success trigger execute_code:assigned_coaches luminai_server_request:up…" at bounding box center [746, 287] width 870 height 499
drag, startPoint x: 765, startPoint y: 366, endPoint x: 547, endPoint y: 243, distance: 250.1
click at [547, 242] on div "success success trigger execute_code:assigned_coaches luminai_server_request:up…" at bounding box center [746, 287] width 870 height 499
click at [1154, 522] on div at bounding box center [1144, 525] width 25 height 25
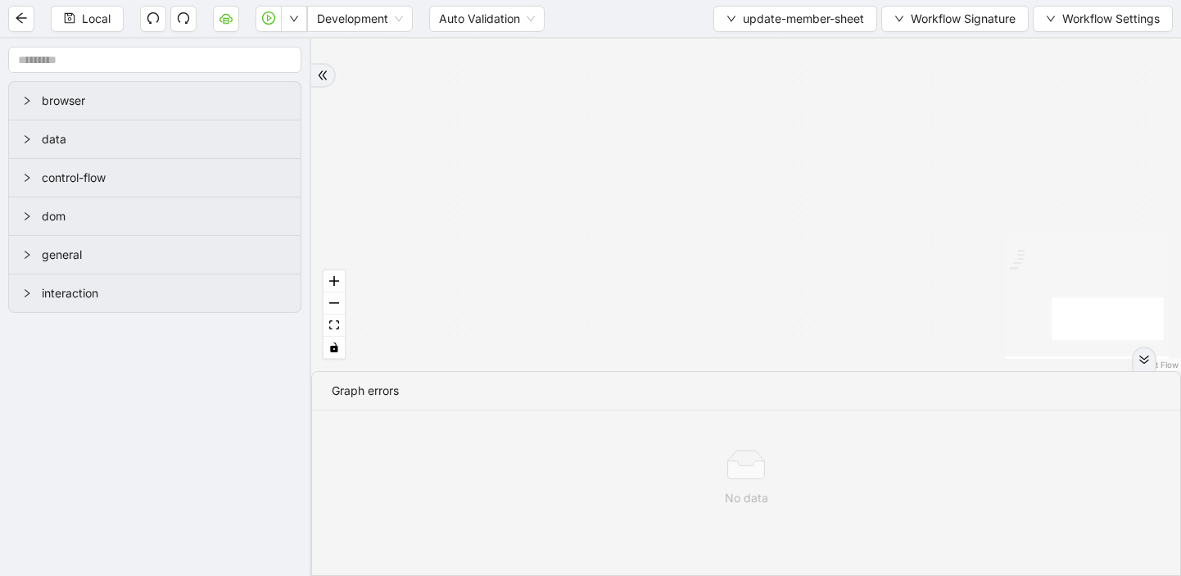
click at [1141, 356] on icon "double-right" at bounding box center [1143, 359] width 9 height 8
drag, startPoint x: 1141, startPoint y: 356, endPoint x: 737, endPoint y: 199, distance: 433.3
click at [735, 198] on div "success success trigger execute_code:assigned_coaches luminai_server_request:up…" at bounding box center [746, 287] width 870 height 499
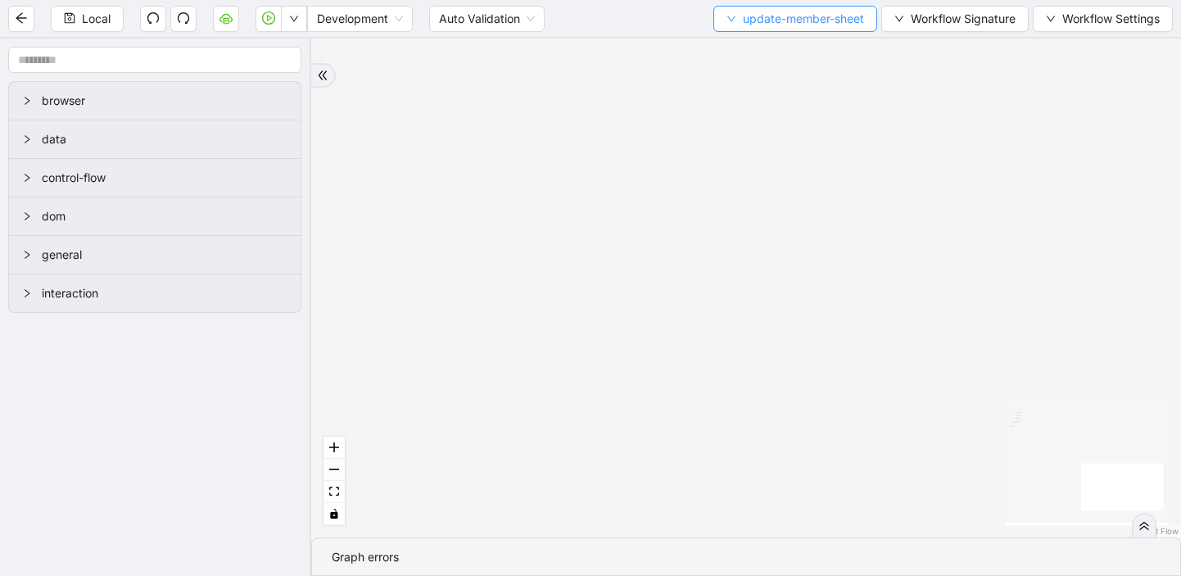
click at [743, 18] on span "update-member-sheet" at bounding box center [803, 19] width 121 height 18
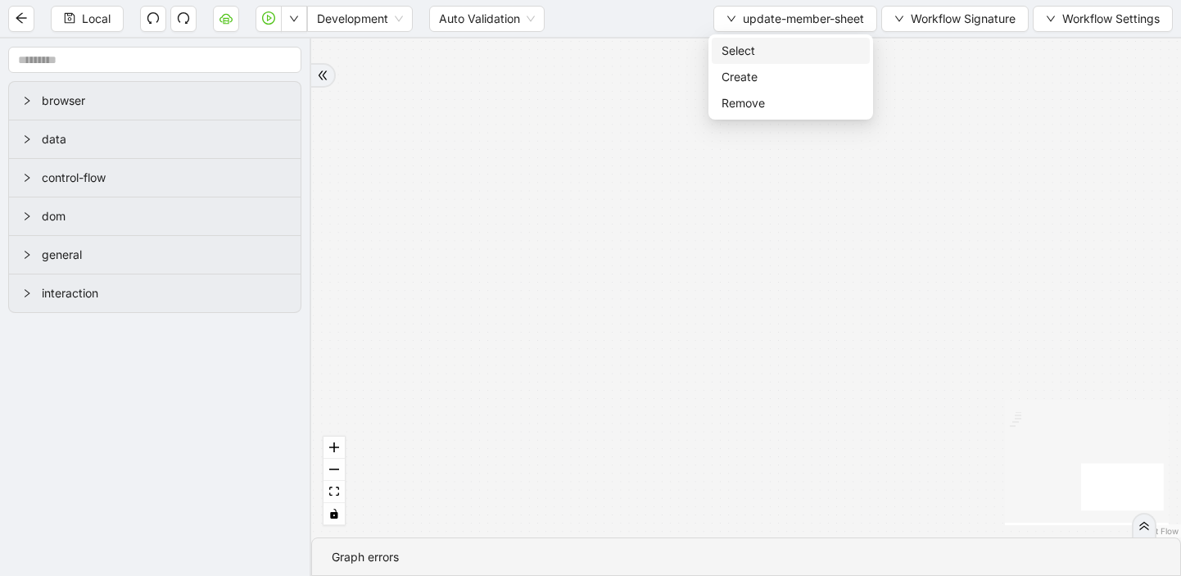
click at [725, 47] on span "Select" at bounding box center [791, 51] width 138 height 18
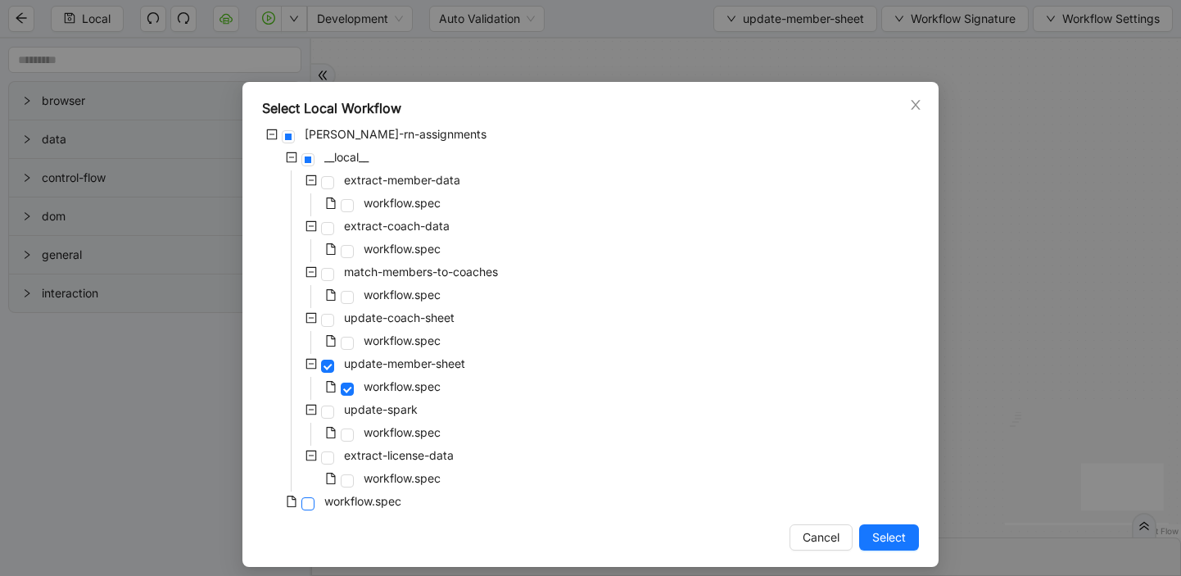
click at [310, 501] on span at bounding box center [307, 503] width 13 height 13
click at [888, 529] on span "Select" at bounding box center [889, 537] width 34 height 18
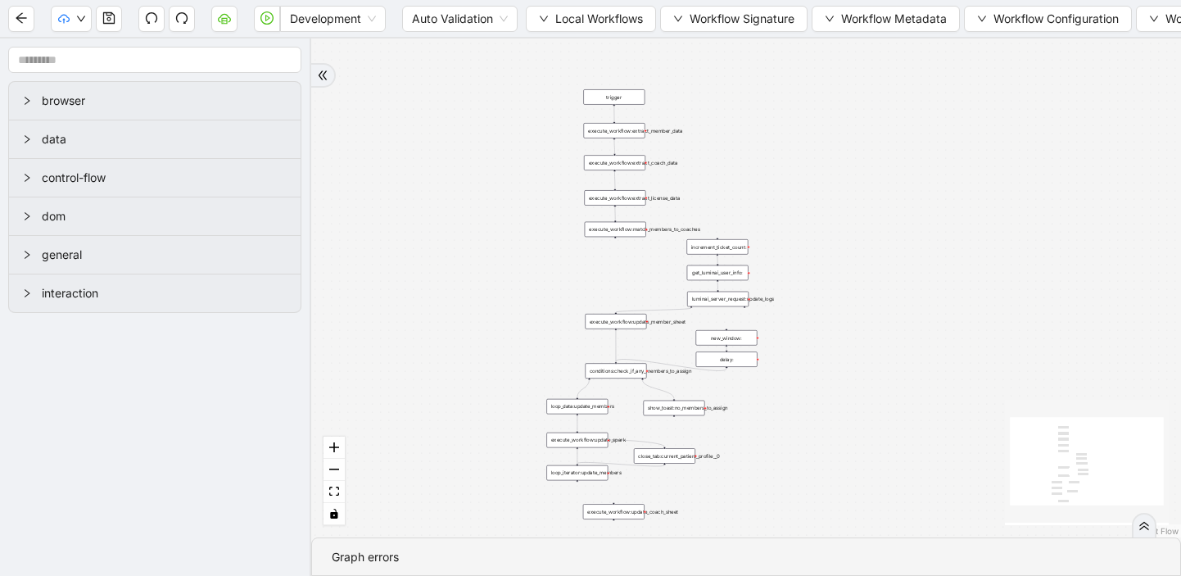
drag, startPoint x: 562, startPoint y: 104, endPoint x: 312, endPoint y: 291, distance: 311.9
click at [312, 291] on div "trigger execute_workflow:extract_member_data execute_workflow:extract_coach_dat…" at bounding box center [746, 287] width 870 height 499
click at [554, 34] on div "Development Auto Validation Local Workflows Workflow Signature Workflow Metadat…" at bounding box center [590, 18] width 1181 height 37
click at [549, 10] on button "Local Workflows" at bounding box center [591, 19] width 130 height 26
click at [555, 57] on span "Select" at bounding box center [592, 51] width 106 height 18
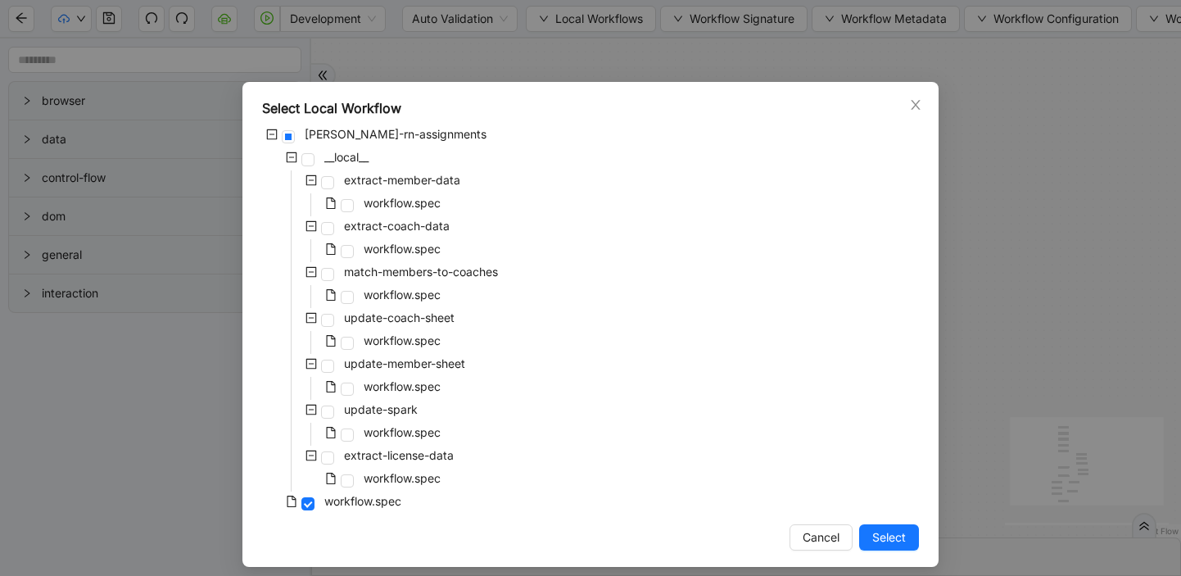
scroll to position [11, 0]
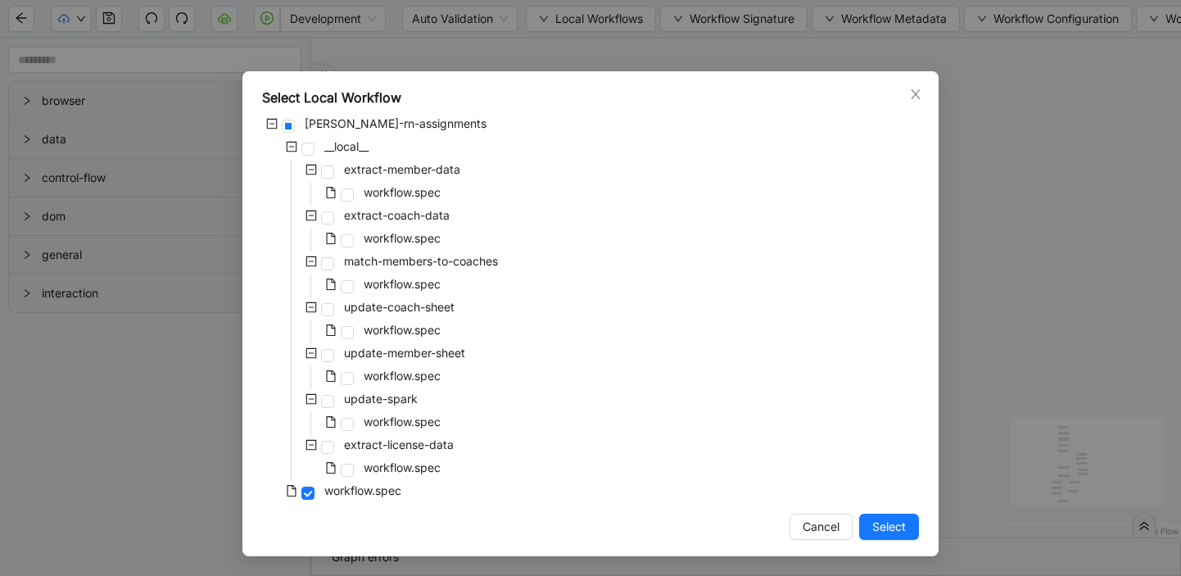
click at [356, 380] on div "workflow.spec" at bounding box center [353, 377] width 182 height 23
click at [344, 375] on span at bounding box center [347, 378] width 13 height 13
click at [875, 528] on span "Select" at bounding box center [889, 527] width 34 height 18
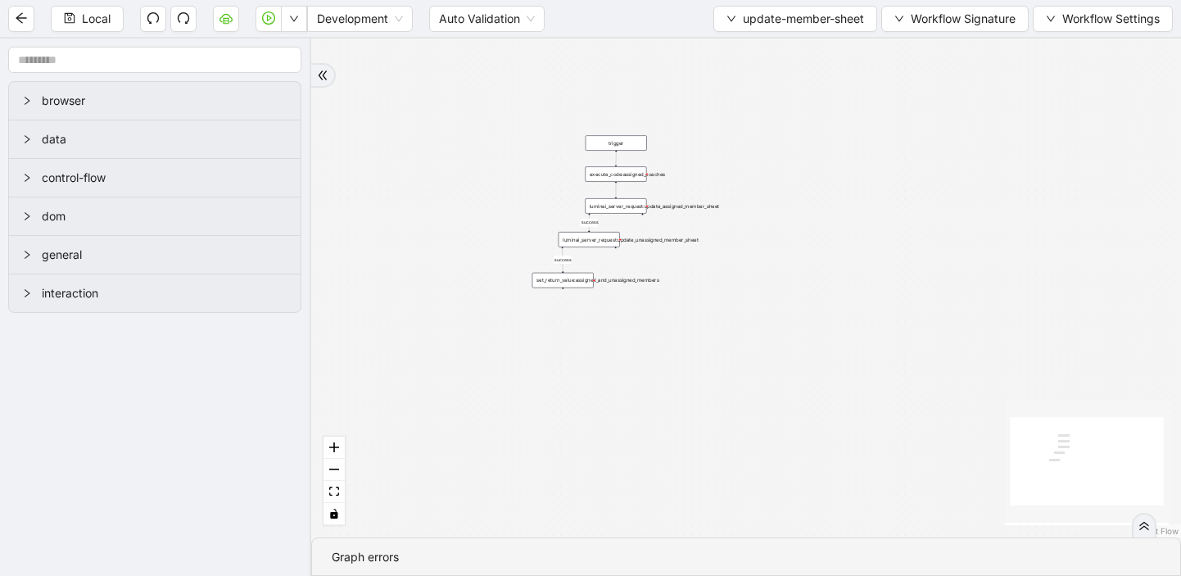
click at [633, 207] on div "luminai_server_request:update_assigned_member_sheet" at bounding box center [615, 206] width 61 height 16
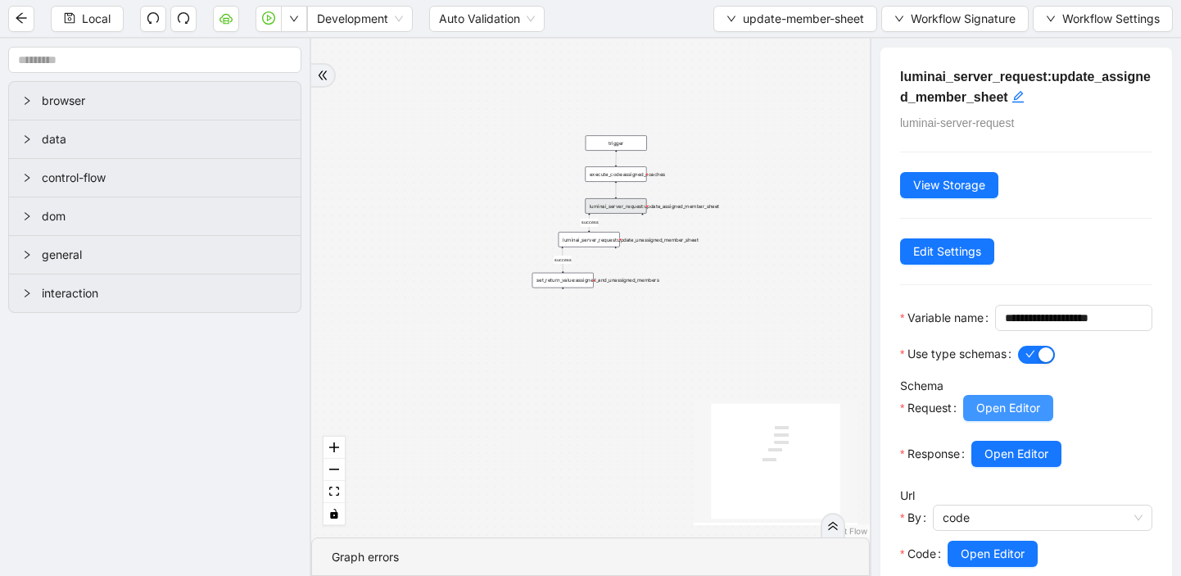
click at [1015, 417] on span "Open Editor" at bounding box center [1008, 408] width 64 height 18
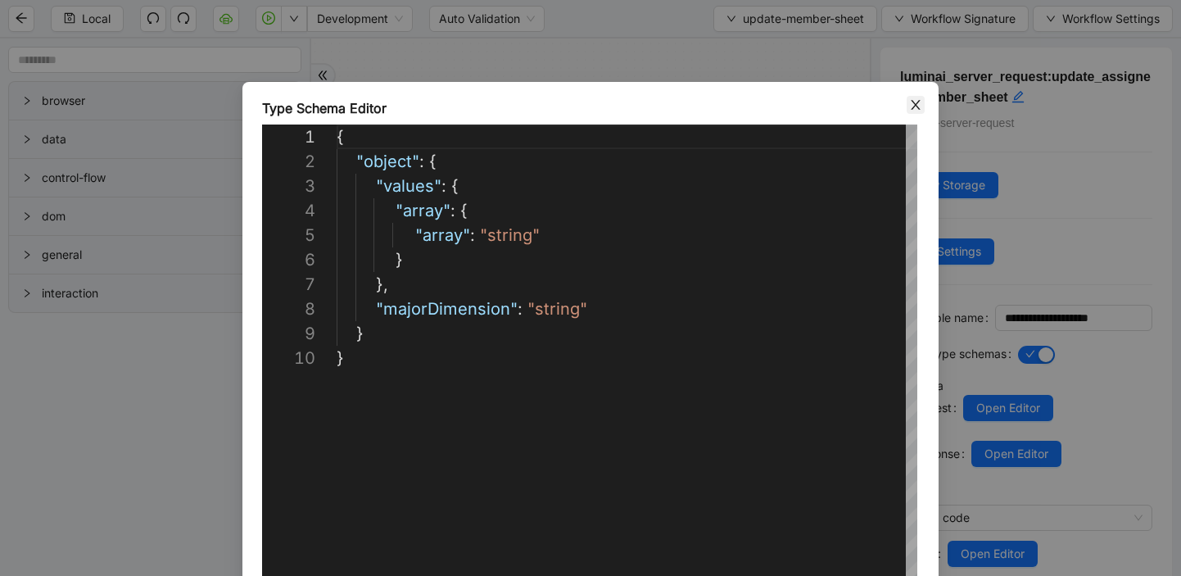
click at [917, 103] on icon "close" at bounding box center [915, 104] width 13 height 13
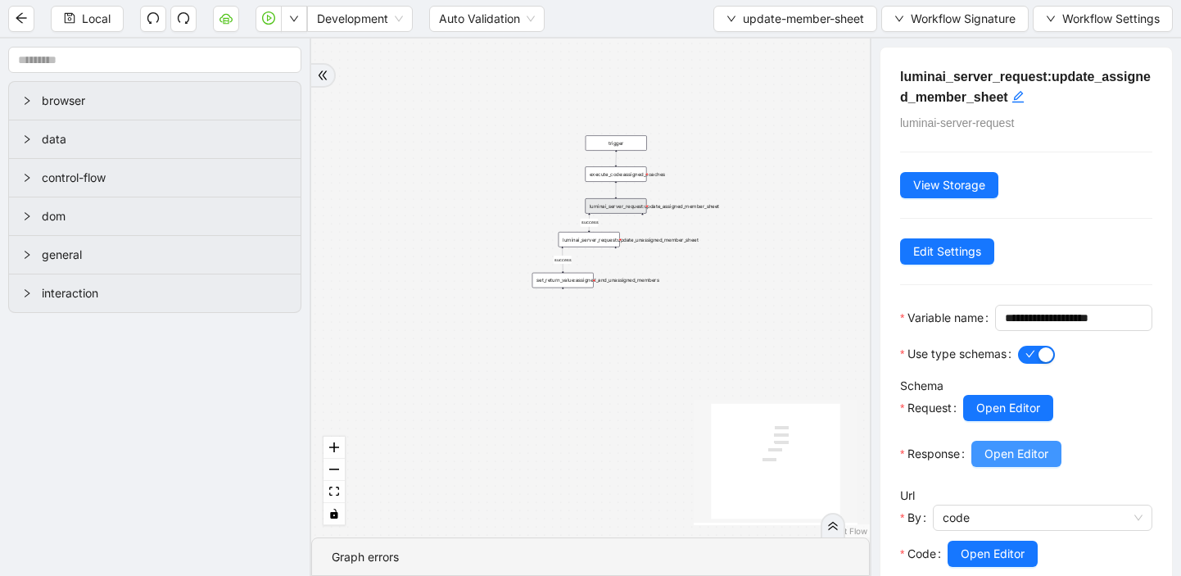
click at [1011, 463] on span "Open Editor" at bounding box center [1016, 454] width 64 height 18
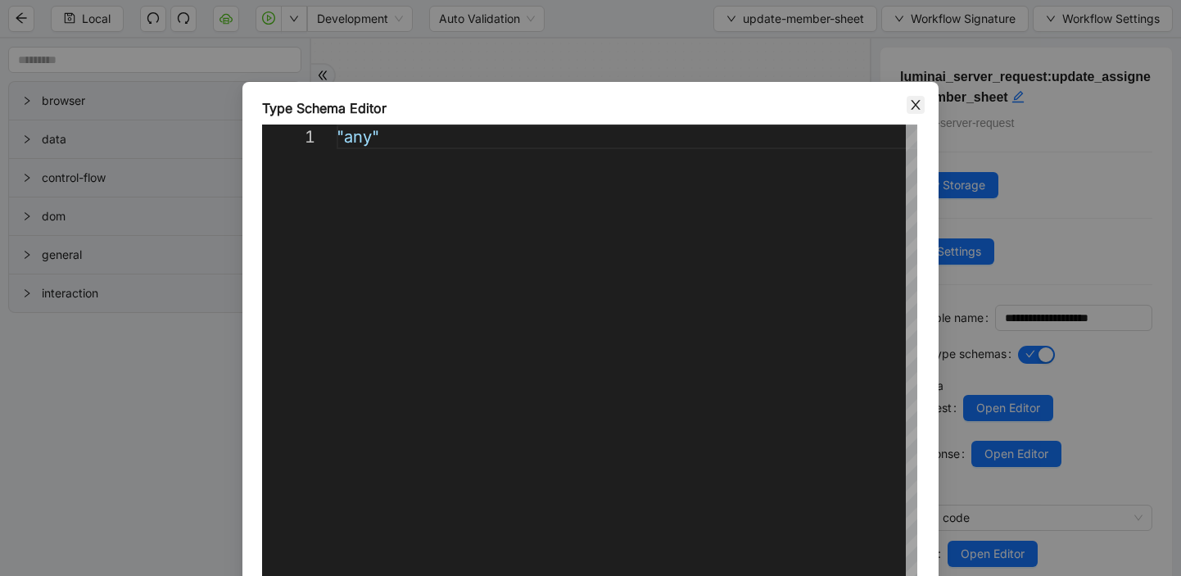
click at [924, 103] on span "Close" at bounding box center [916, 105] width 18 height 18
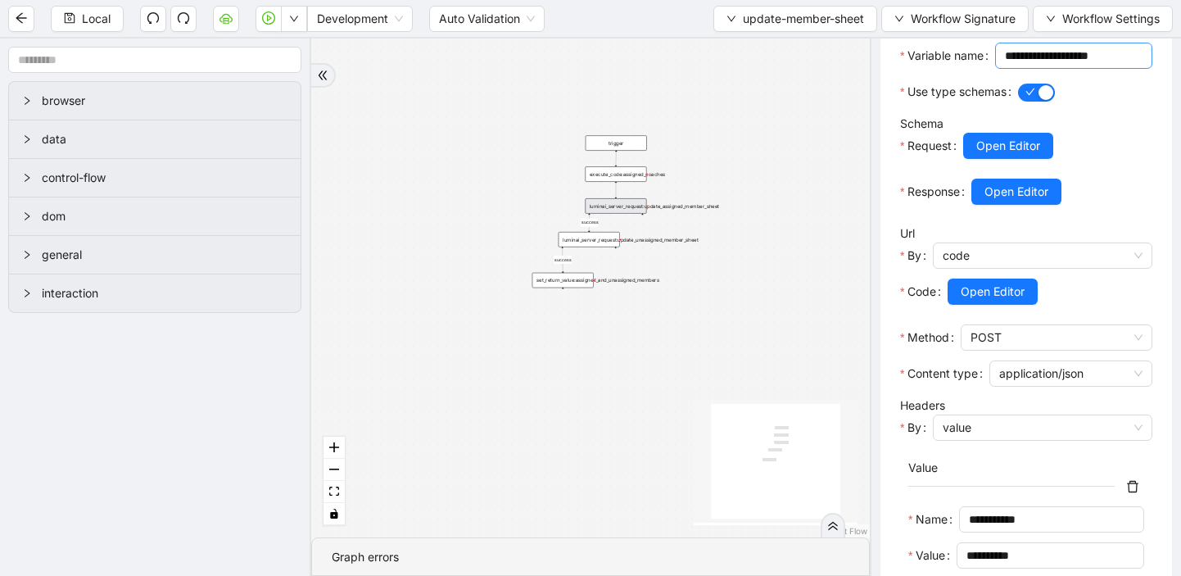
scroll to position [269, 0]
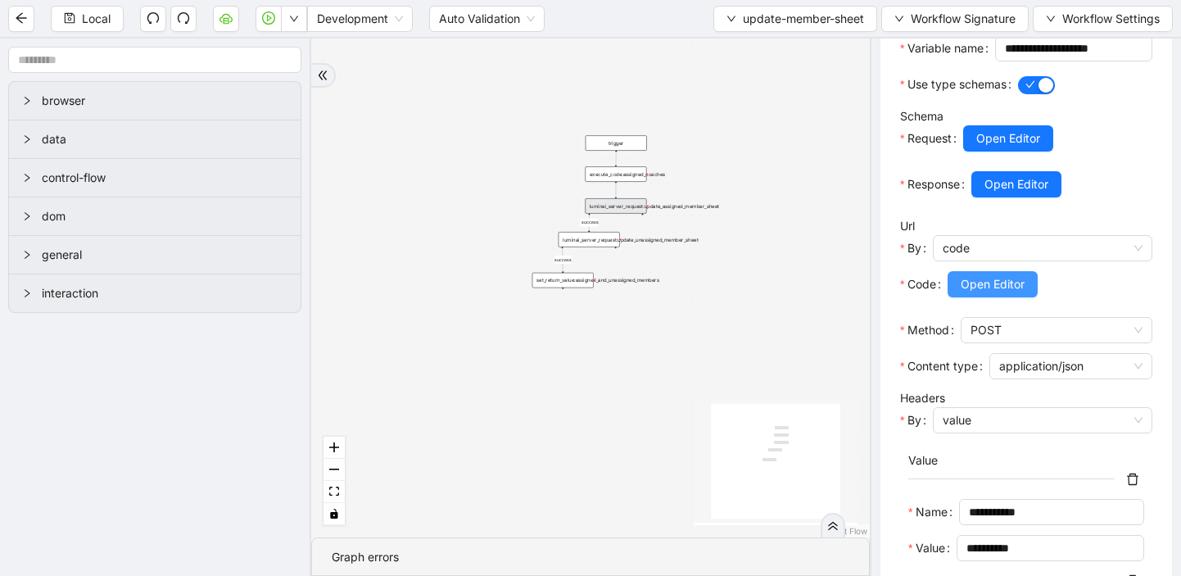
click at [1001, 293] on span "Open Editor" at bounding box center [993, 284] width 64 height 18
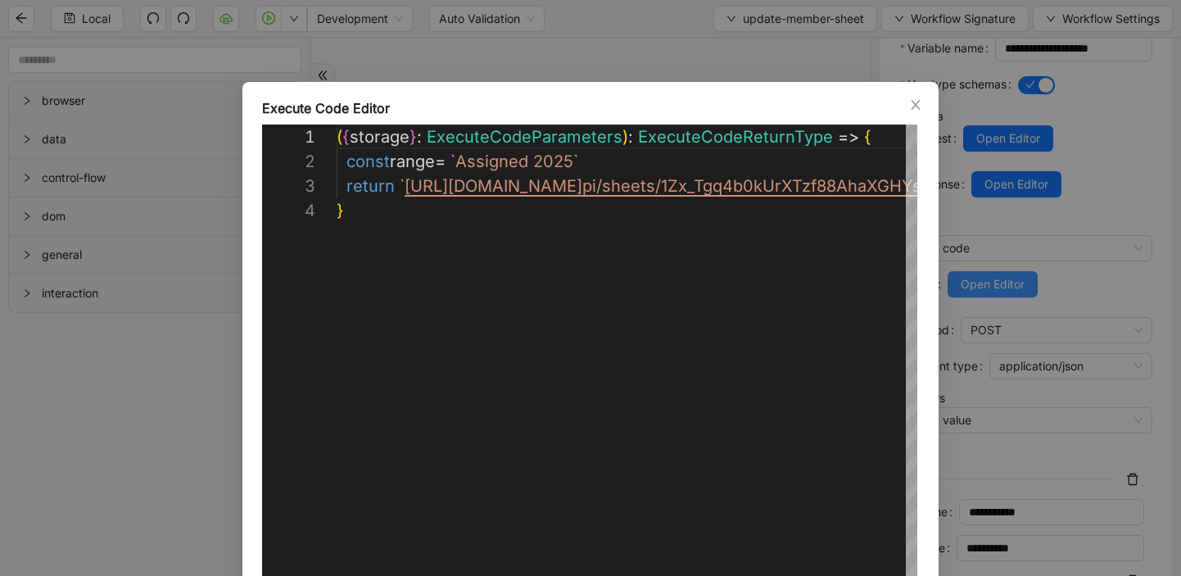
scroll to position [74, 0]
click at [907, 103] on span "Close" at bounding box center [916, 105] width 18 height 18
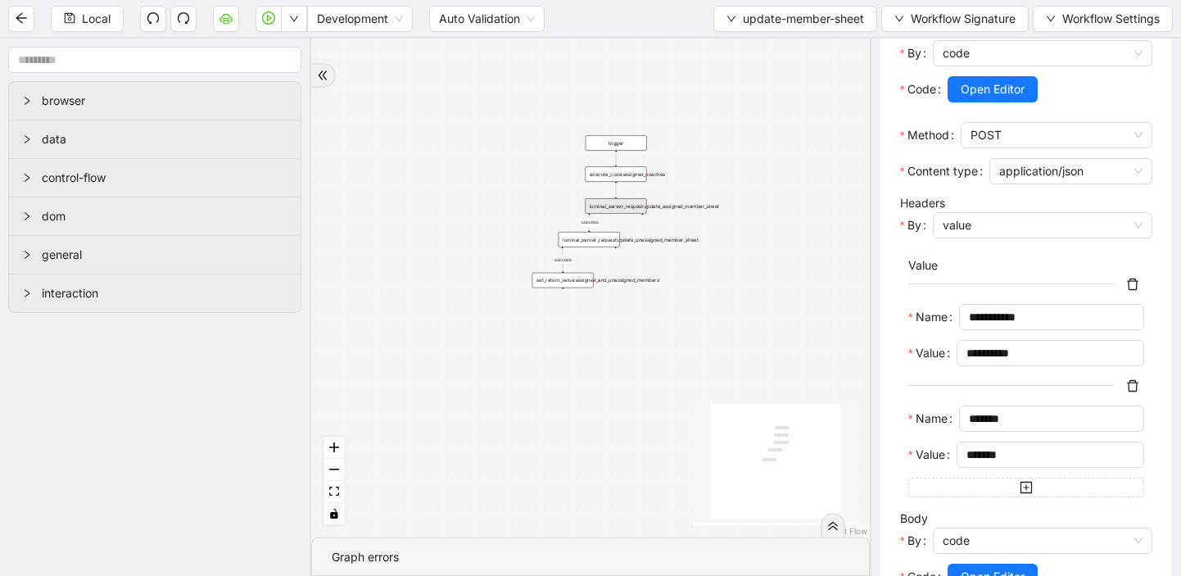
scroll to position [622, 0]
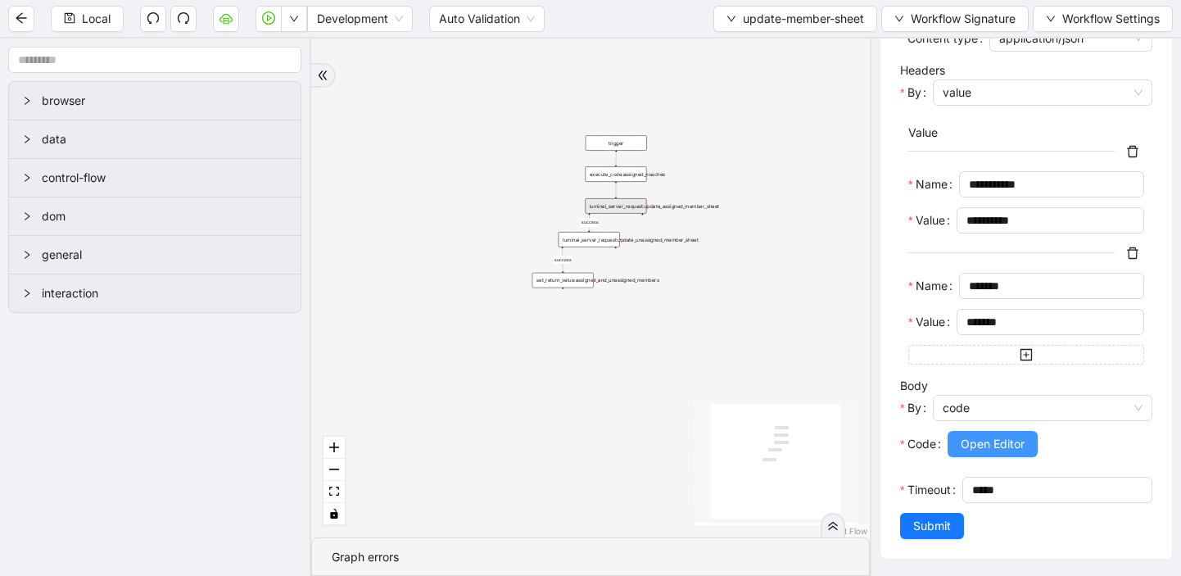
click at [981, 434] on button "Open Editor" at bounding box center [993, 444] width 90 height 26
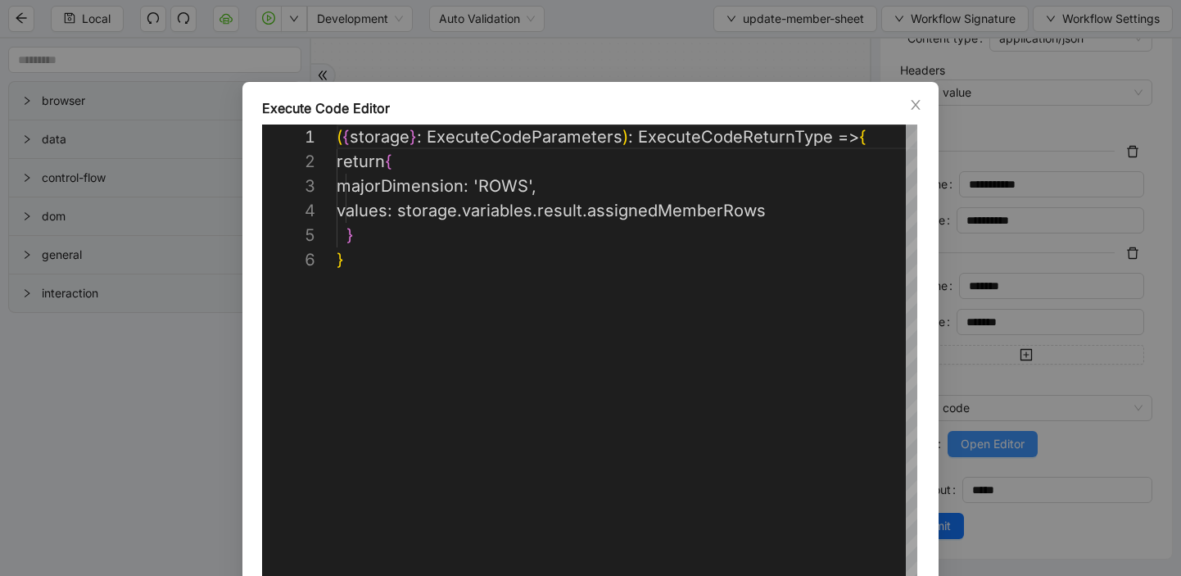
scroll to position [123, 0]
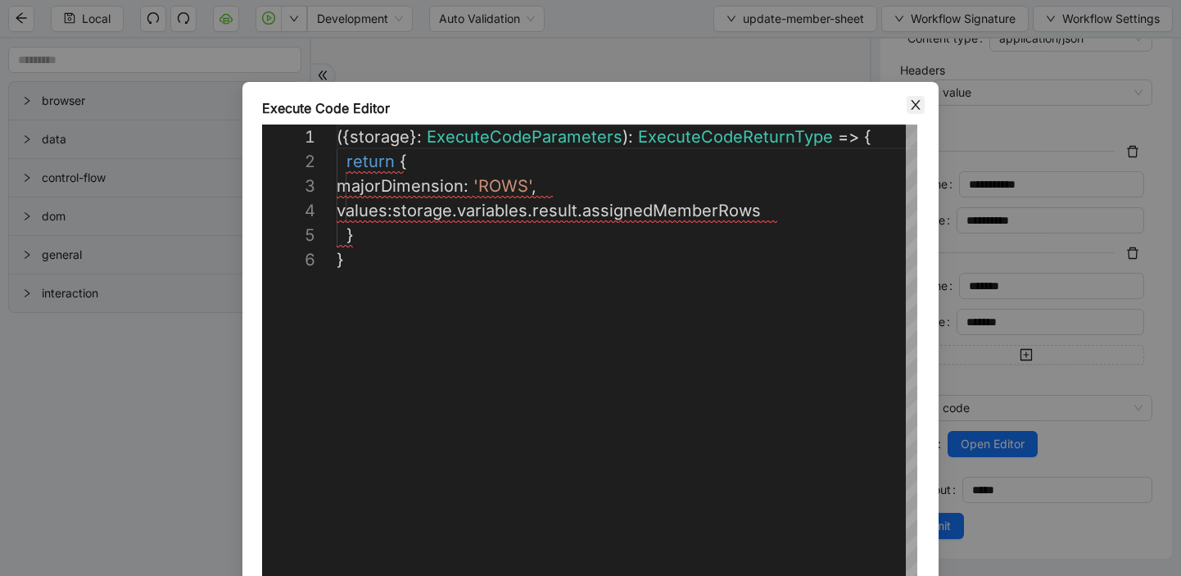
click at [910, 111] on span "Close" at bounding box center [916, 105] width 18 height 18
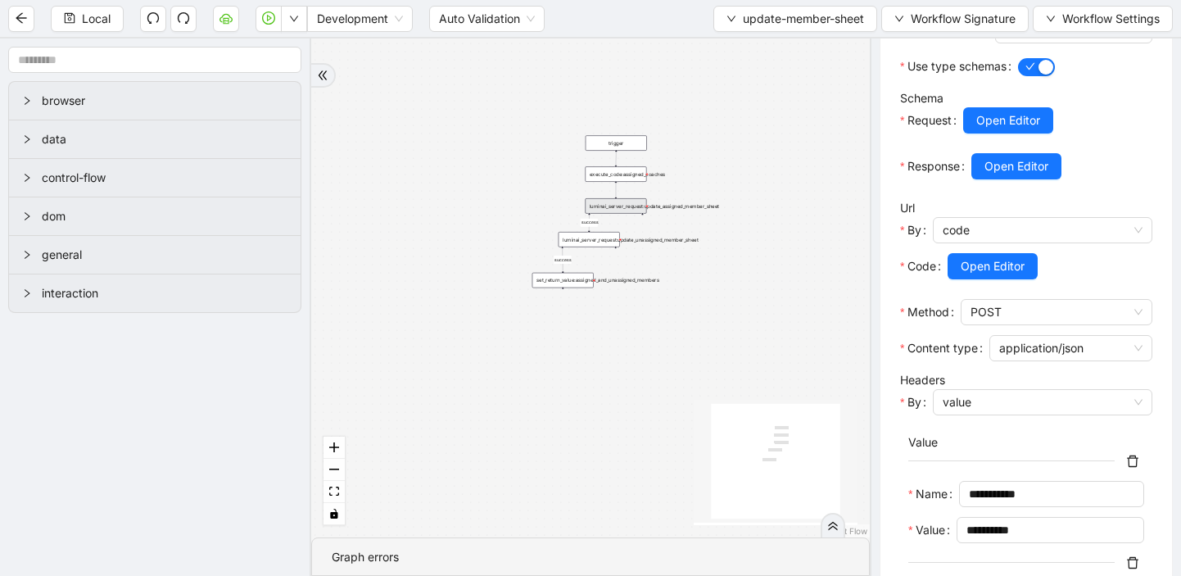
scroll to position [251, 0]
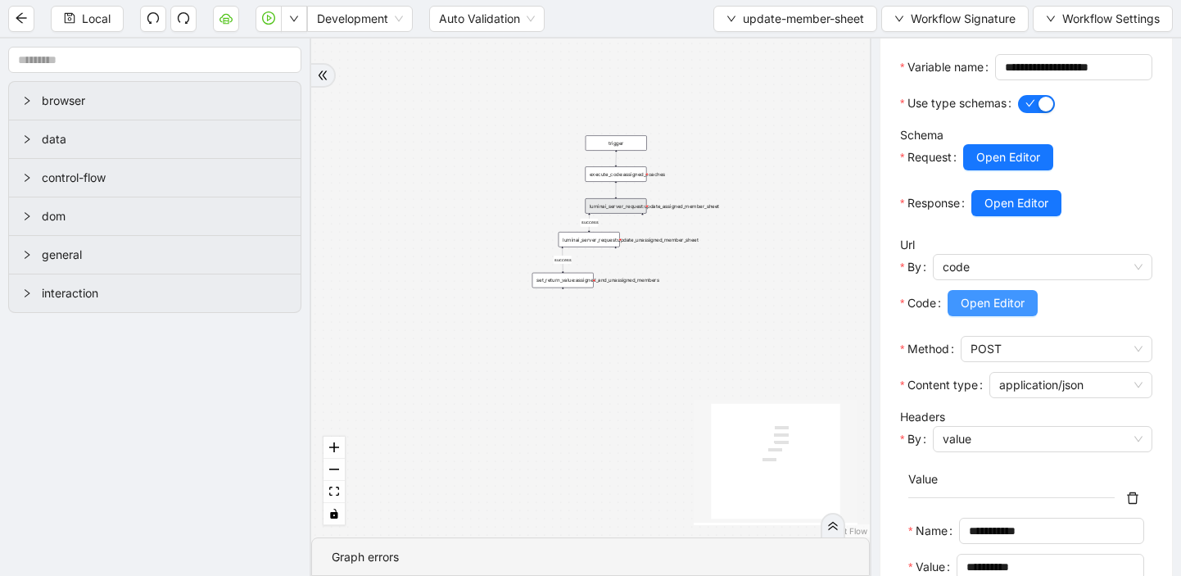
click at [979, 312] on span "Open Editor" at bounding box center [993, 303] width 64 height 18
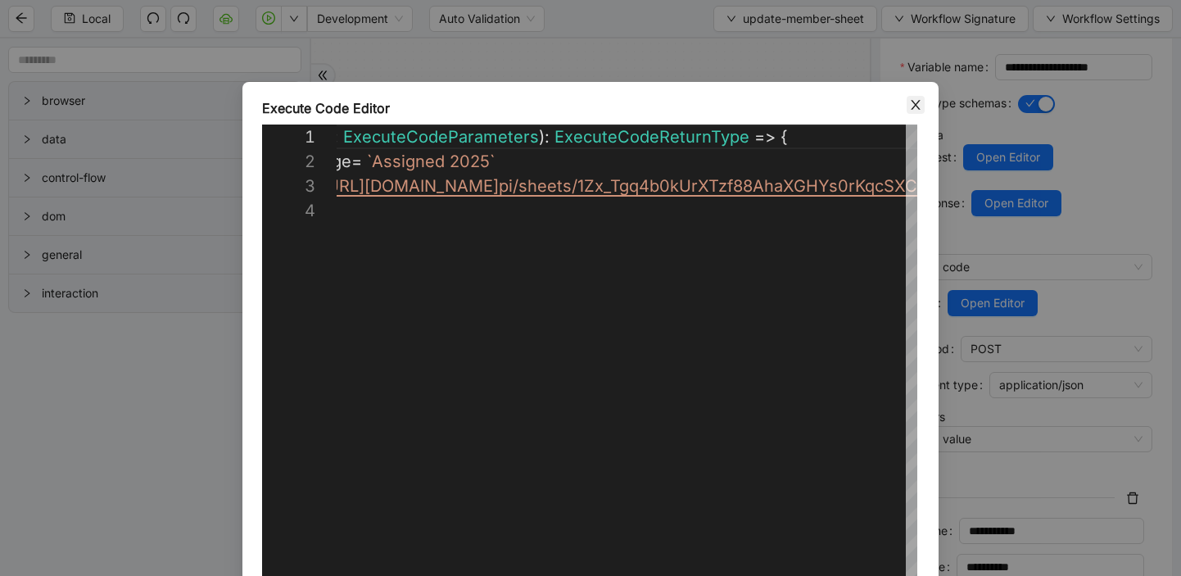
click at [920, 104] on icon "close" at bounding box center [915, 104] width 13 height 13
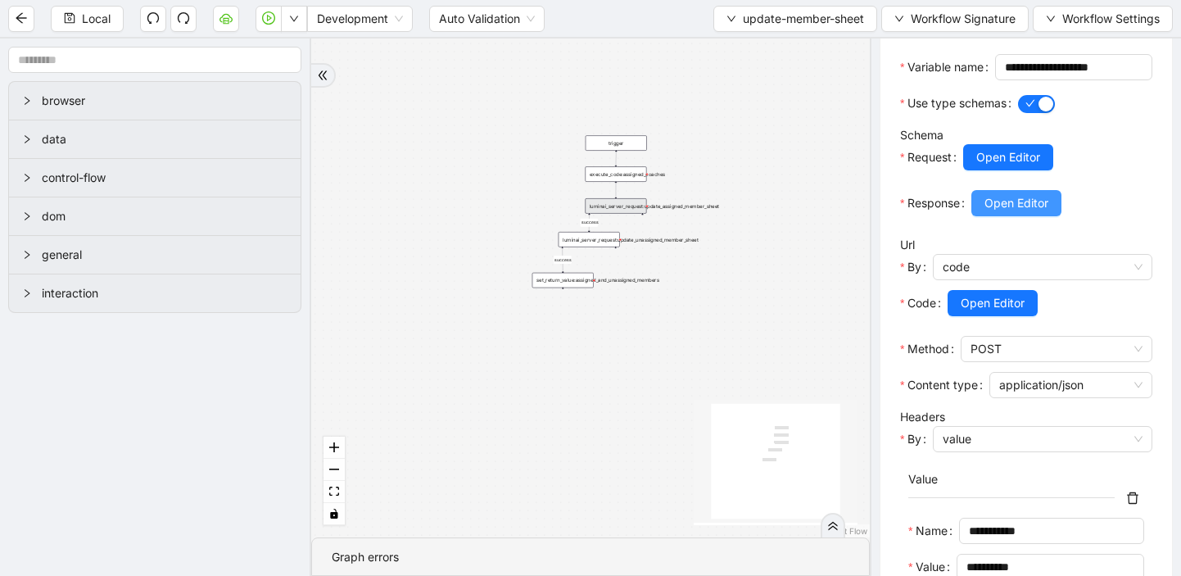
scroll to position [229, 0]
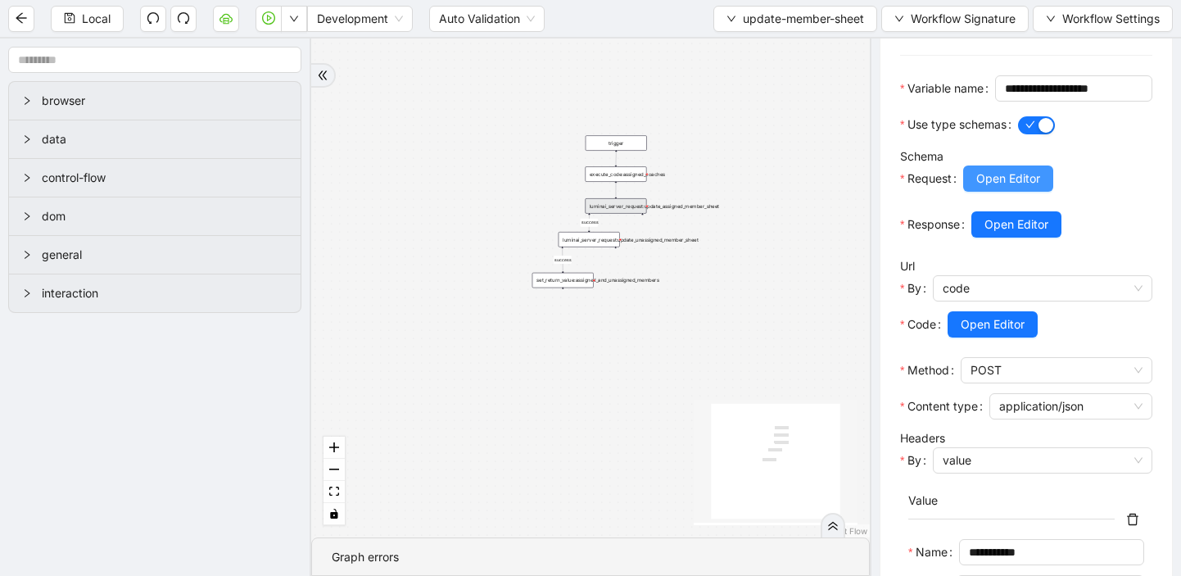
click at [1007, 188] on span "Open Editor" at bounding box center [1008, 179] width 64 height 18
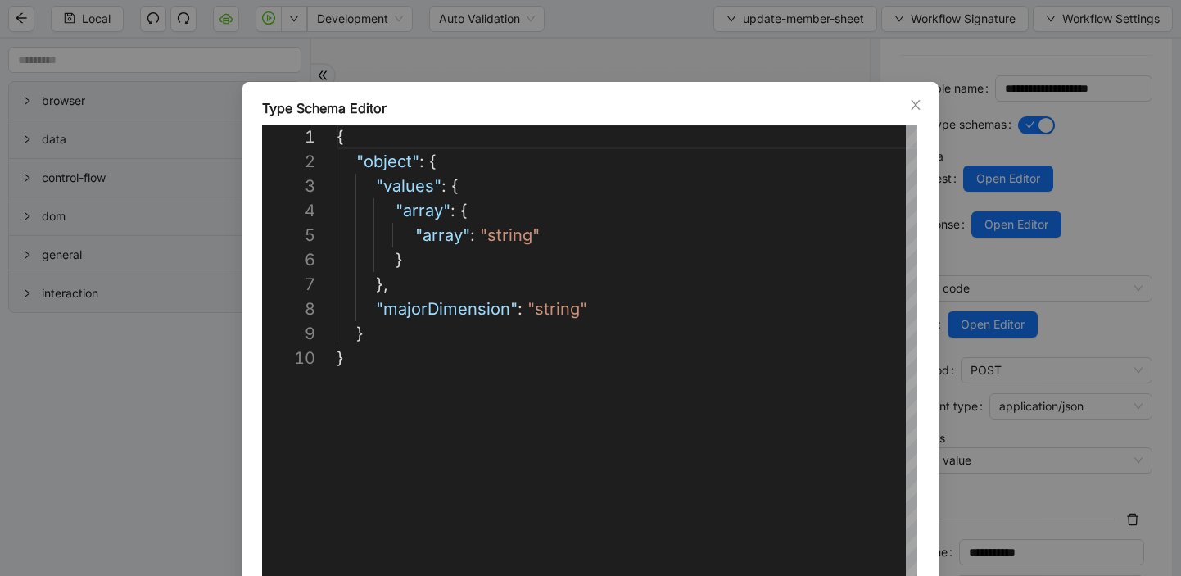
click at [906, 106] on div "Type Schema Editor" at bounding box center [590, 108] width 657 height 20
click at [926, 104] on div "**********" at bounding box center [590, 375] width 696 height 586
click at [917, 105] on icon "close" at bounding box center [915, 104] width 13 height 13
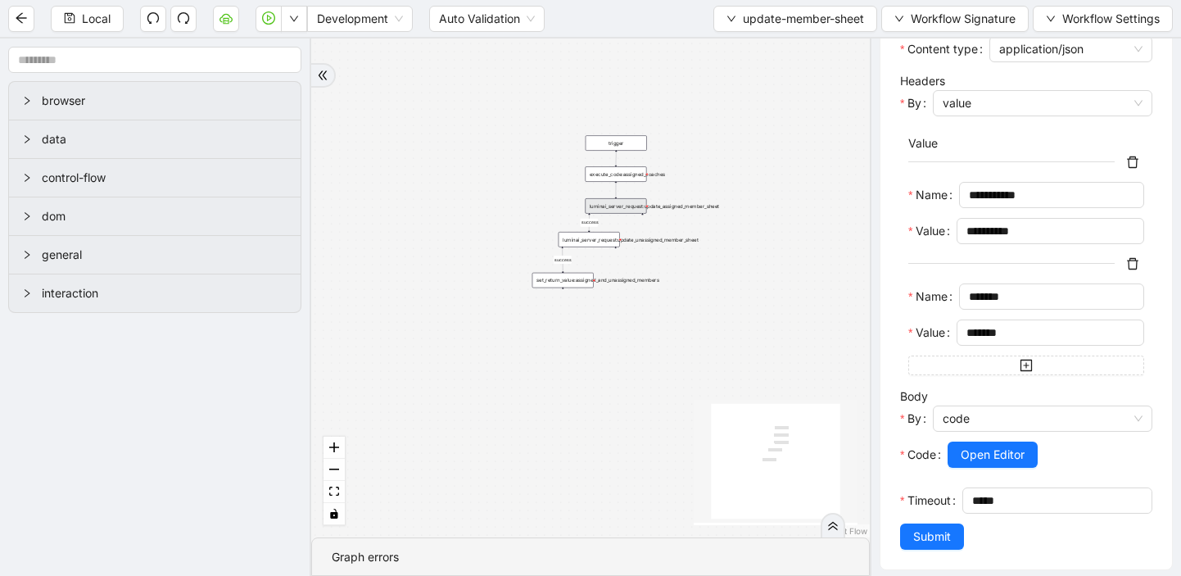
scroll to position [622, 0]
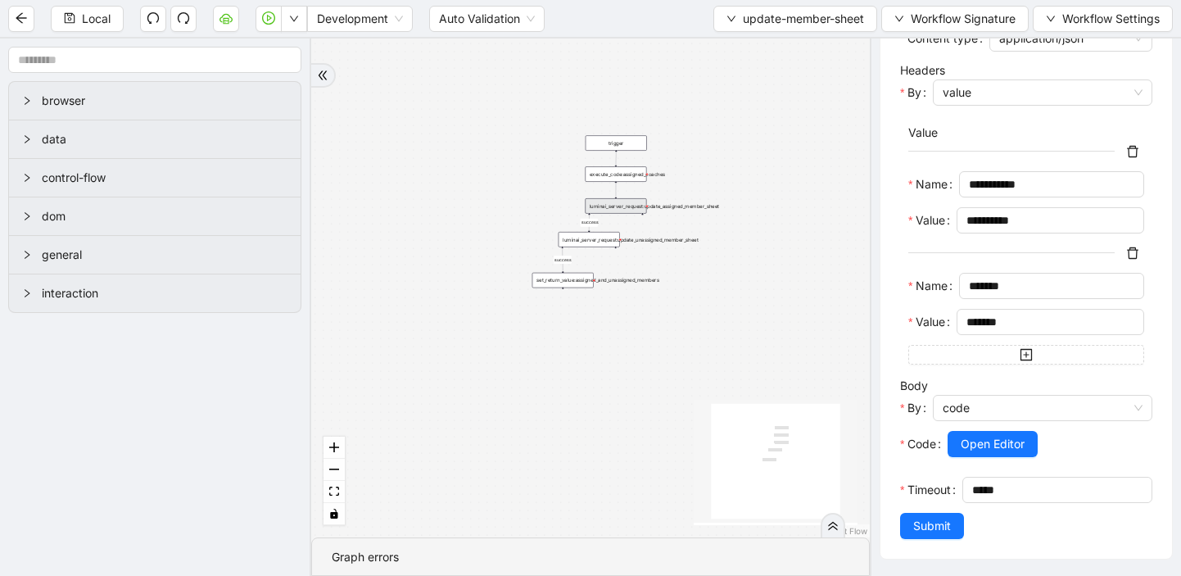
click at [979, 460] on div at bounding box center [1050, 467] width 205 height 20
click at [983, 448] on span "Open Editor" at bounding box center [993, 444] width 64 height 18
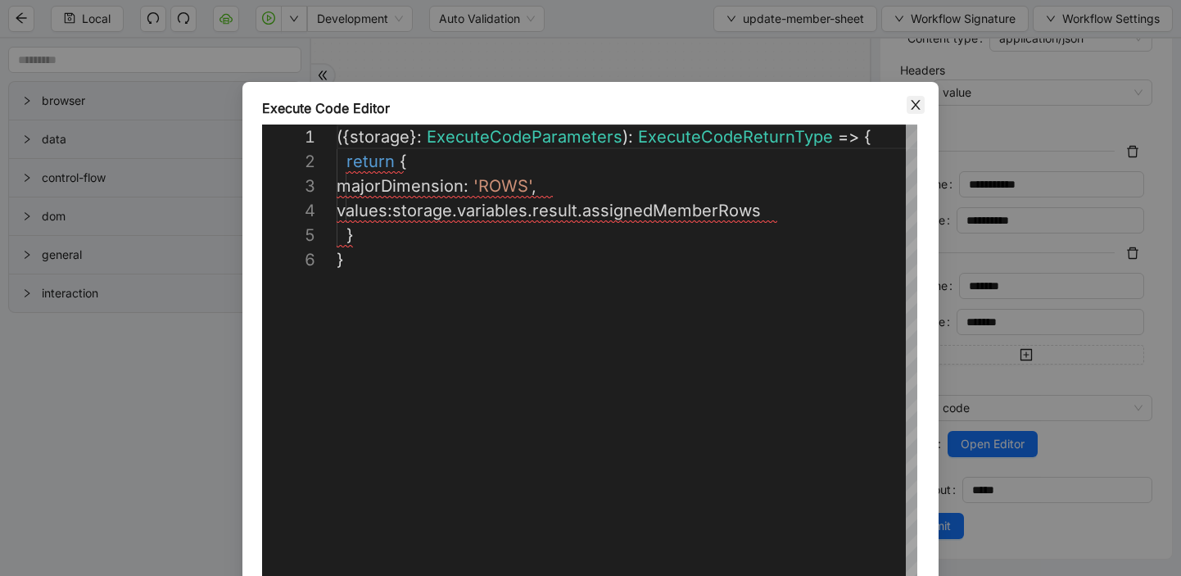
click at [916, 106] on icon "close" at bounding box center [915, 105] width 9 height 10
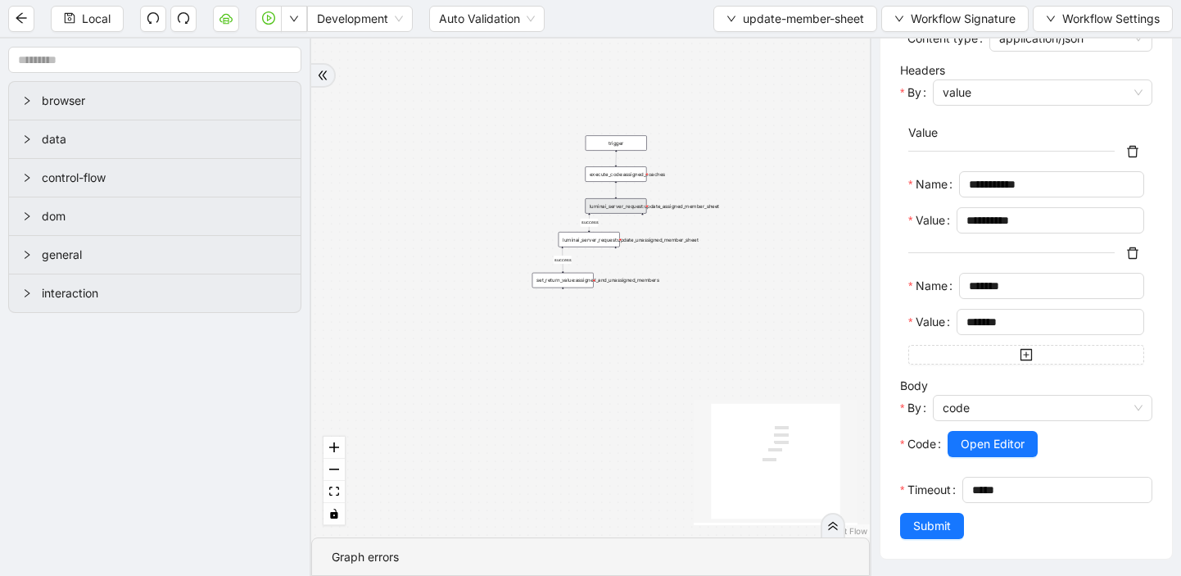
click at [622, 173] on div "execute_code:assigned_coaches" at bounding box center [615, 174] width 61 height 16
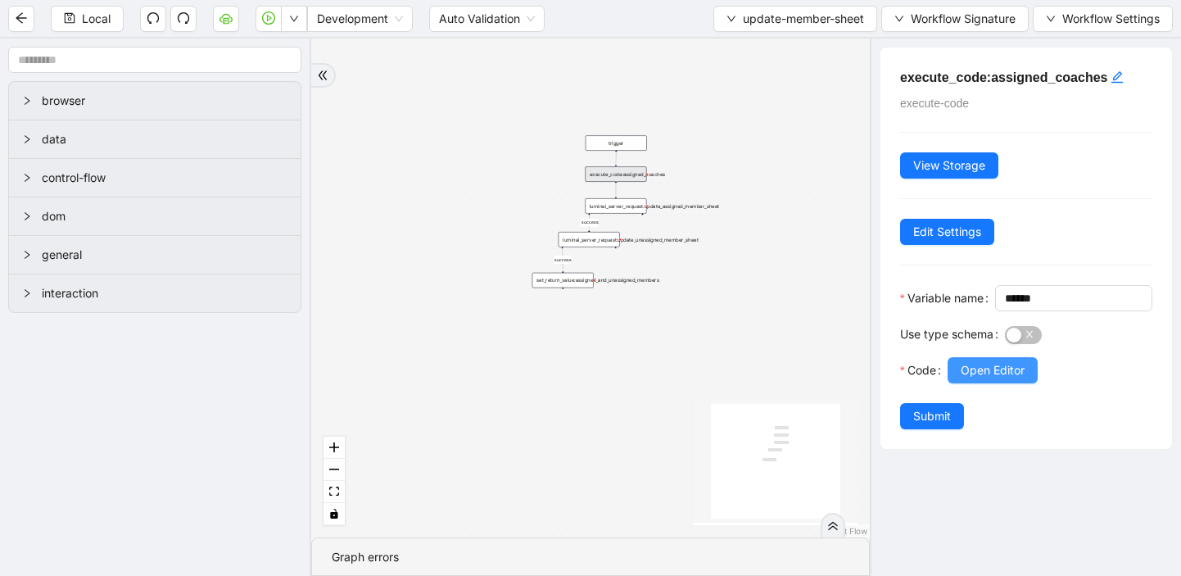
click at [985, 383] on button "Open Editor" at bounding box center [993, 370] width 90 height 26
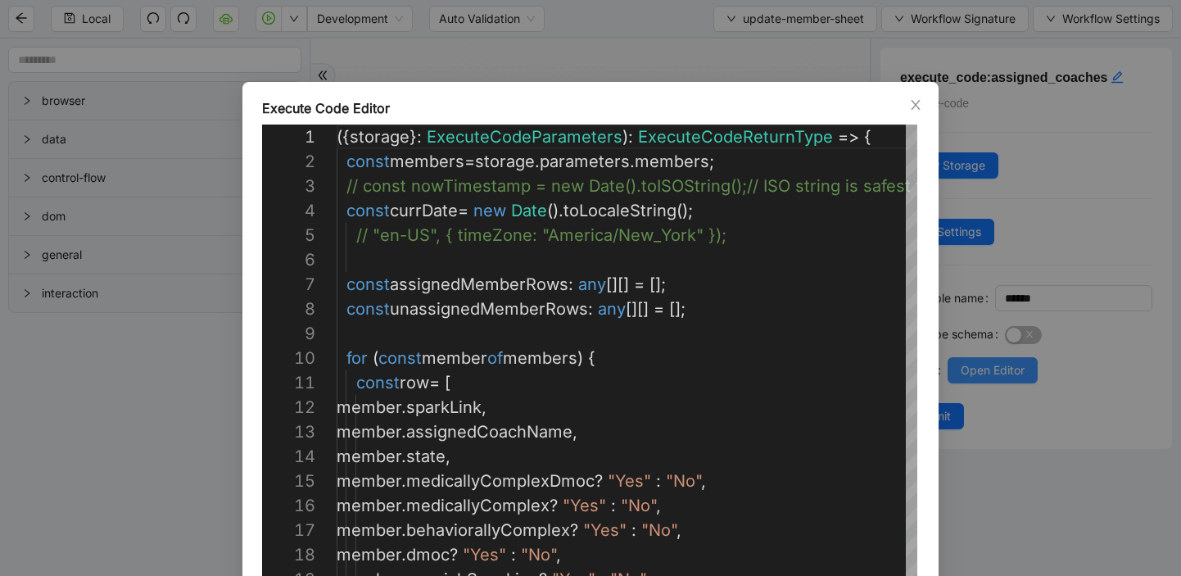
scroll to position [246, 0]
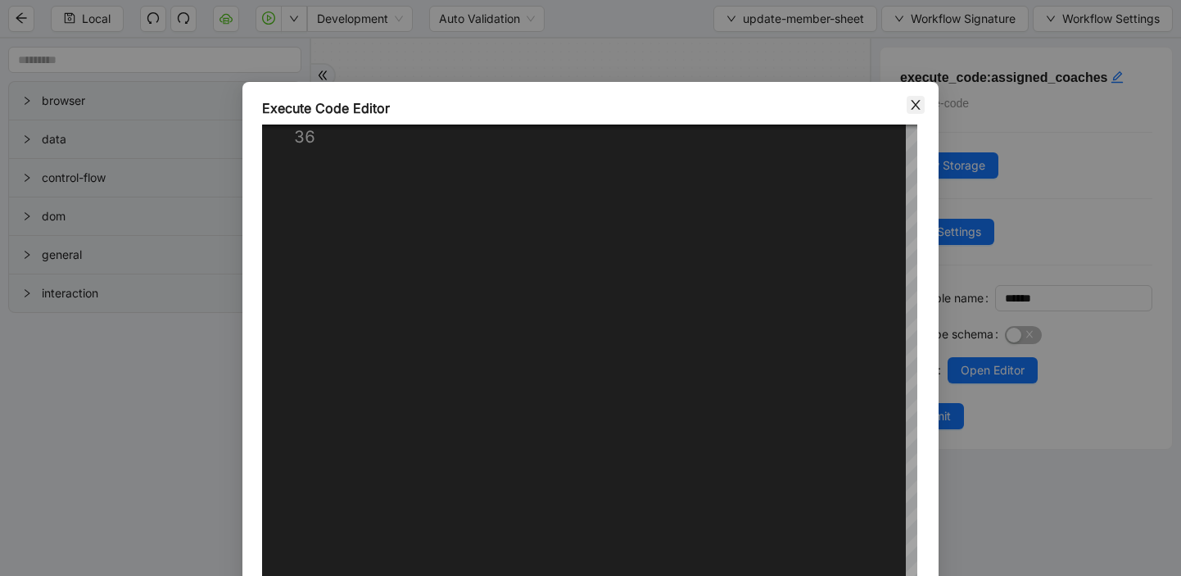
click at [916, 103] on icon "close" at bounding box center [915, 105] width 9 height 10
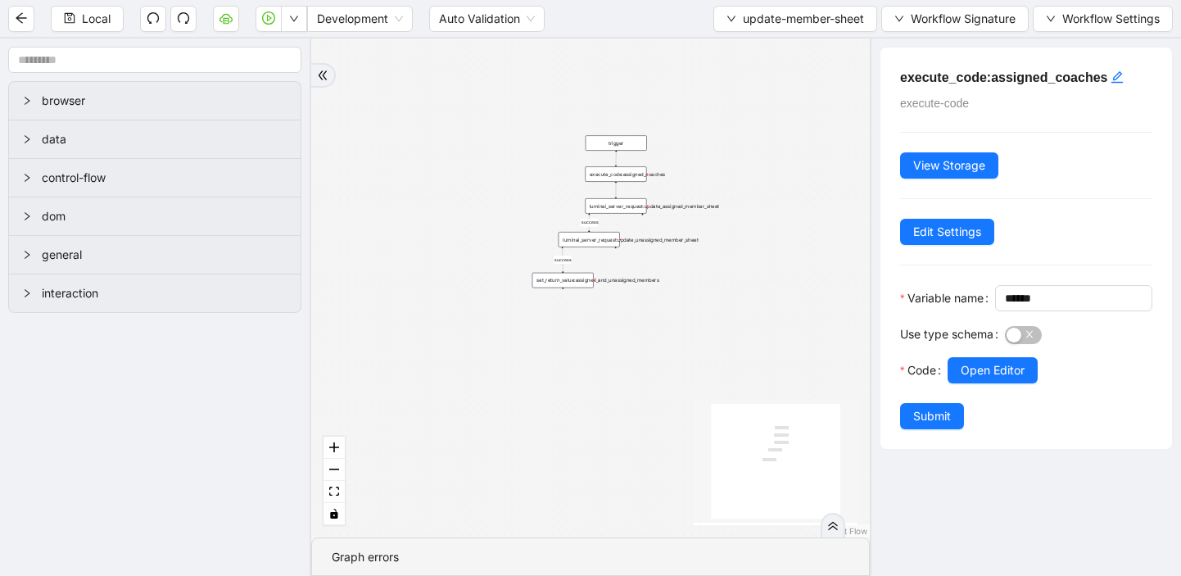
click at [585, 243] on div "luminai_server_request:update_unassigned_member_sheet" at bounding box center [589, 240] width 61 height 16
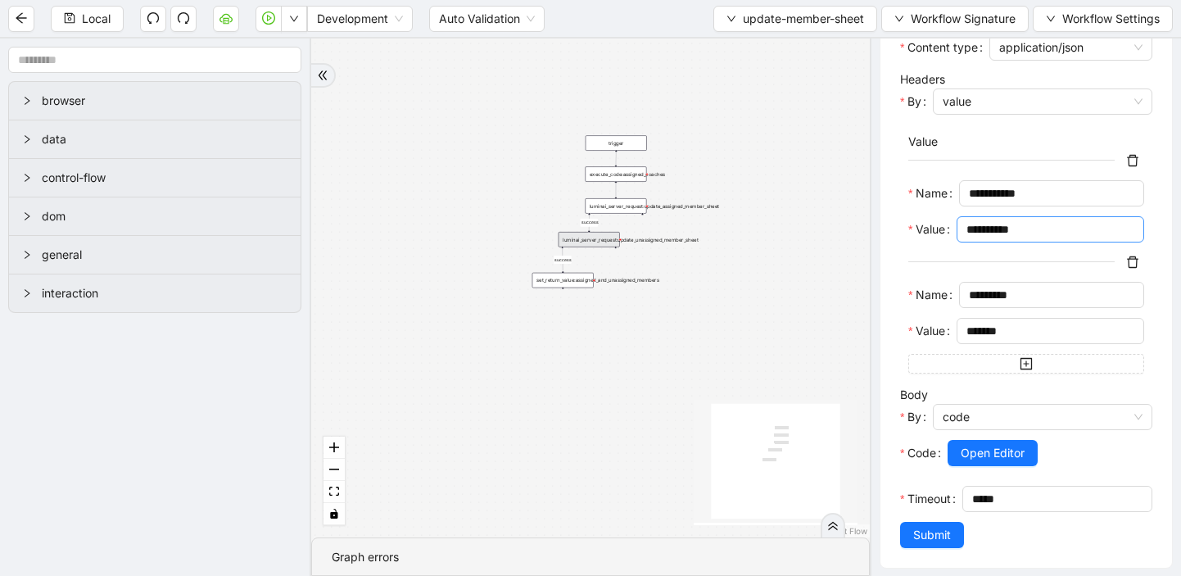
scroll to position [622, 0]
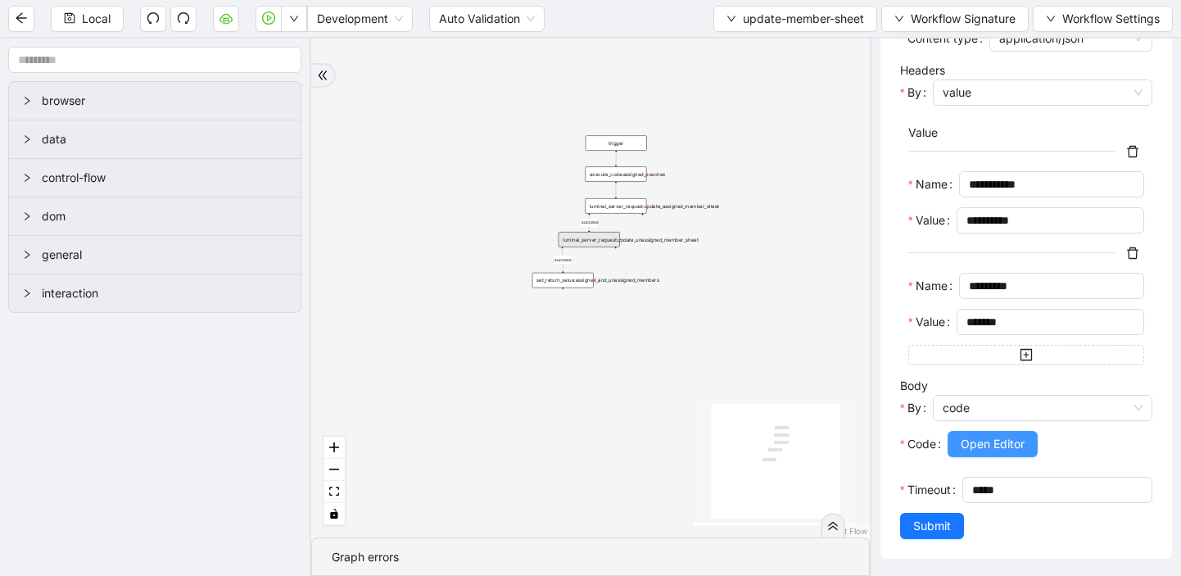
click at [993, 437] on span "Open Editor" at bounding box center [993, 444] width 64 height 18
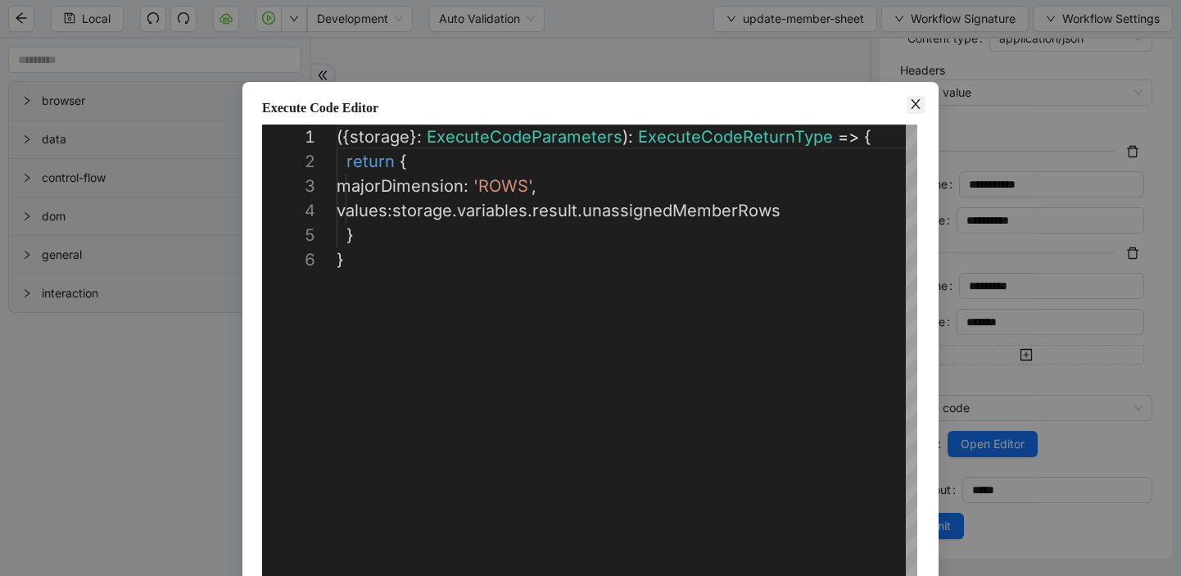
click at [912, 99] on icon "close" at bounding box center [915, 103] width 13 height 13
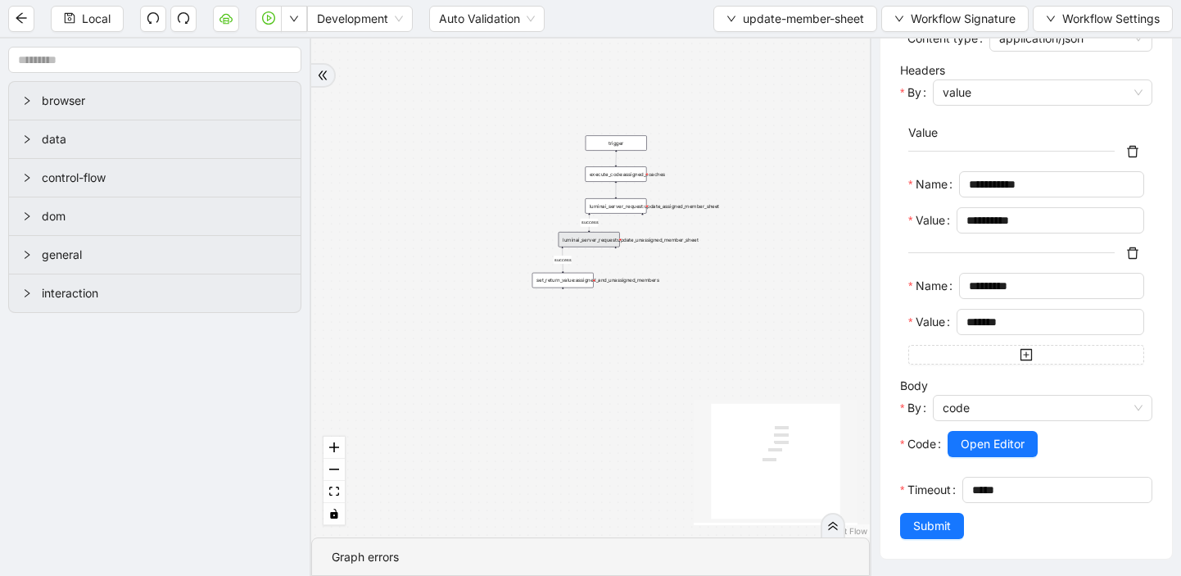
click at [569, 283] on div "set_return_value:assigned_and_unassigned_members" at bounding box center [562, 281] width 61 height 16
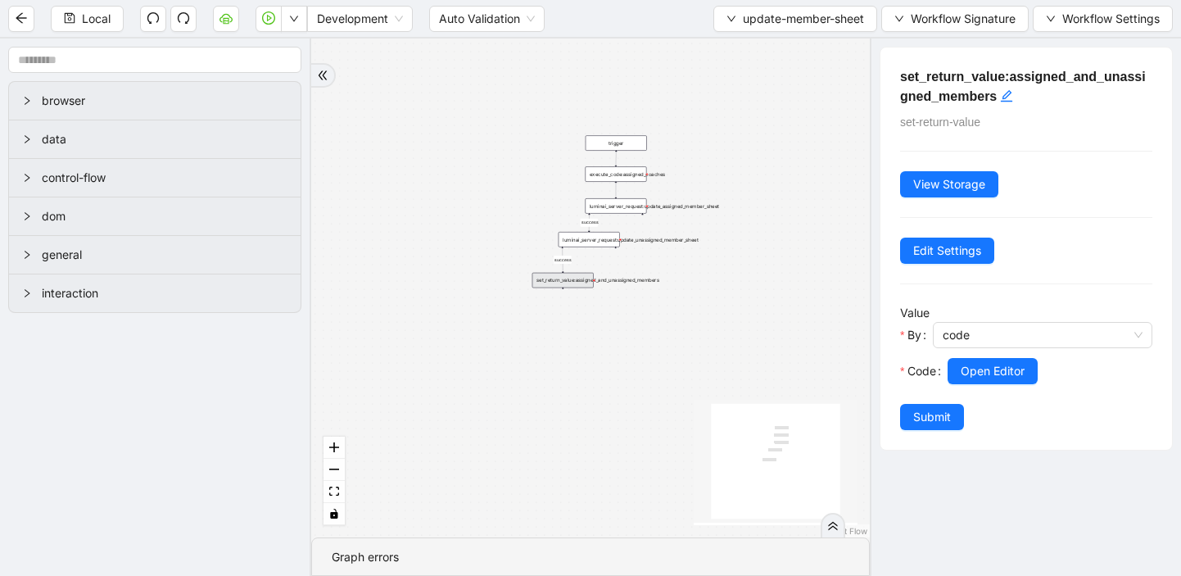
scroll to position [0, 0]
click at [964, 366] on span "Open Editor" at bounding box center [993, 371] width 64 height 18
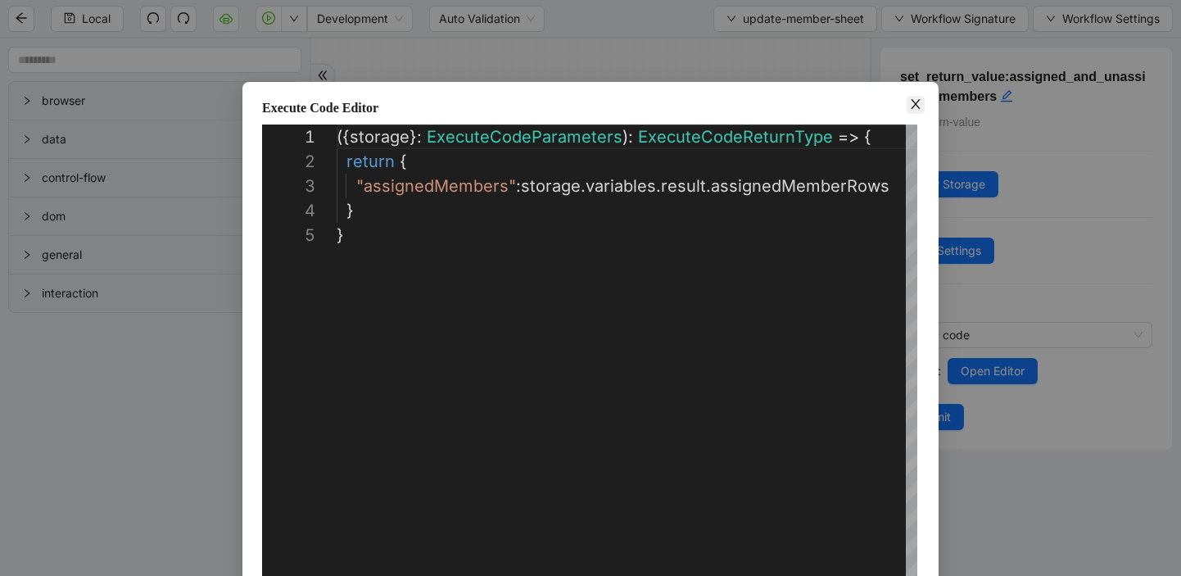
click at [914, 107] on icon "close" at bounding box center [915, 103] width 13 height 13
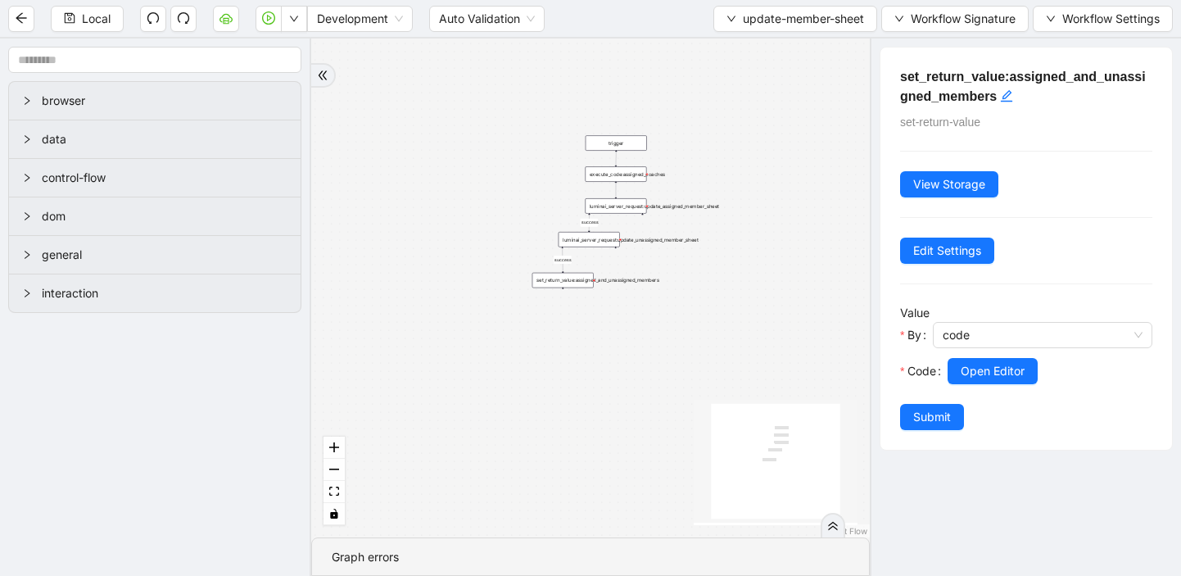
click at [634, 179] on div "execute_code:assigned_coaches" at bounding box center [615, 174] width 61 height 16
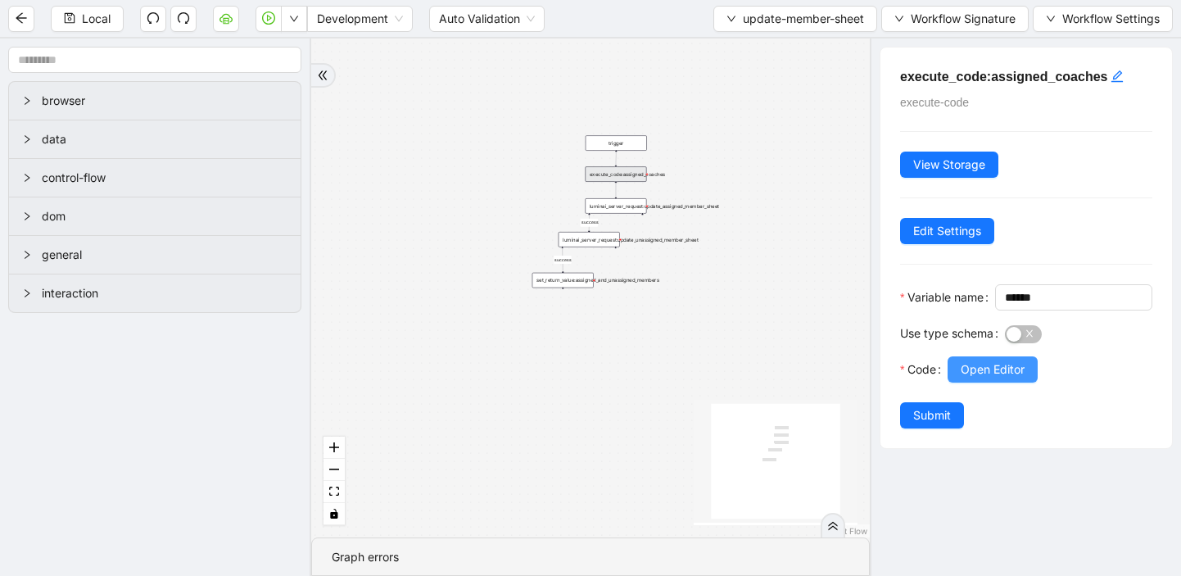
click at [991, 378] on span "Open Editor" at bounding box center [993, 369] width 64 height 18
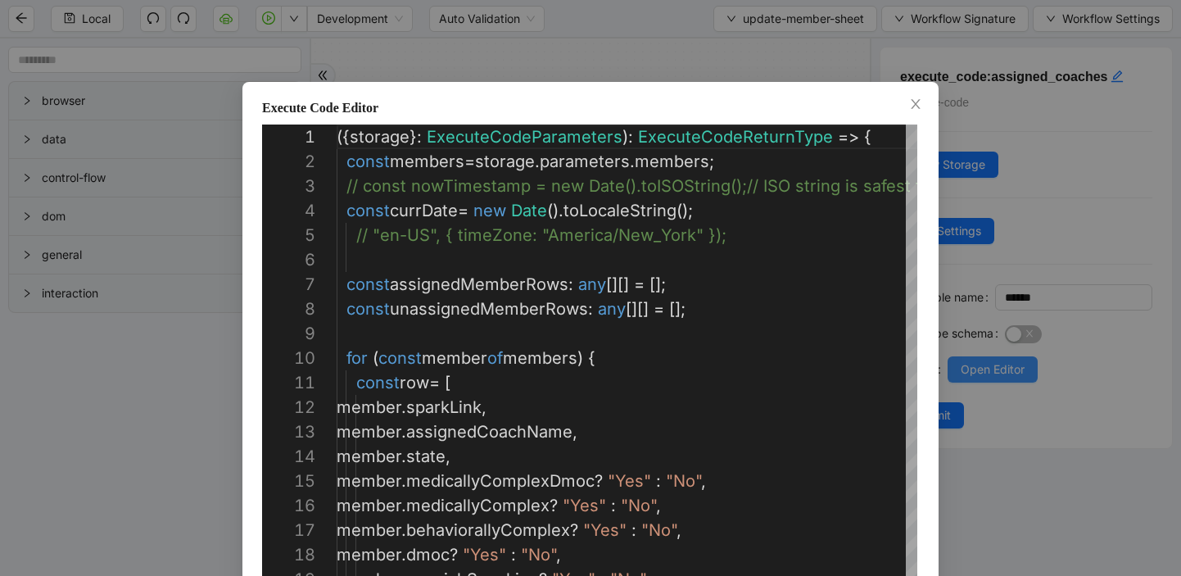
scroll to position [246, 0]
click at [916, 104] on icon "close" at bounding box center [915, 104] width 9 height 10
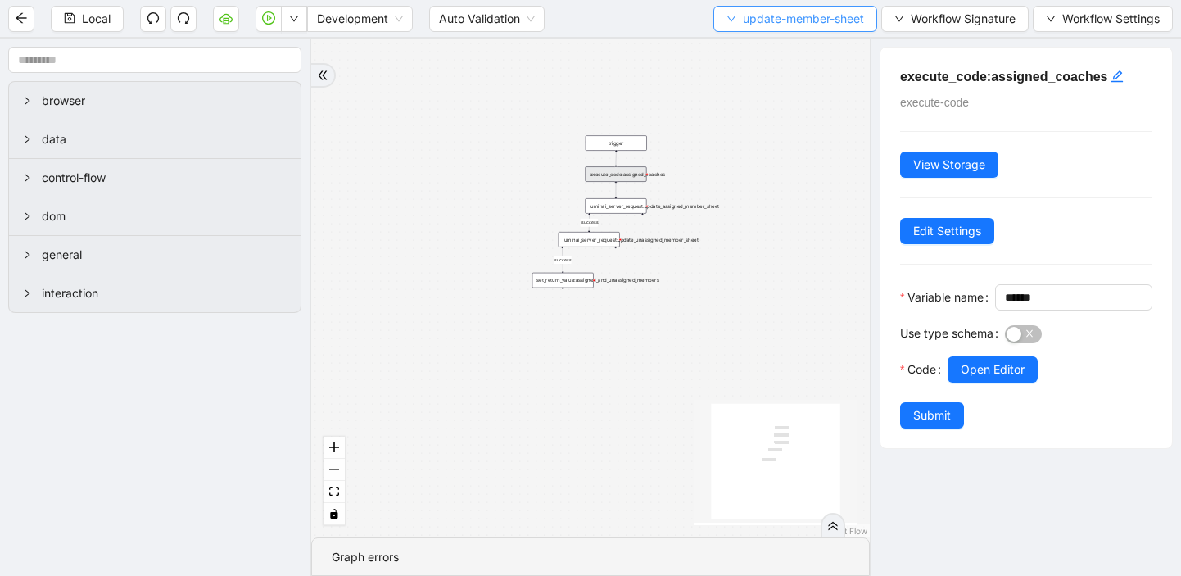
click at [721, 16] on button "update-member-sheet" at bounding box center [795, 19] width 164 height 26
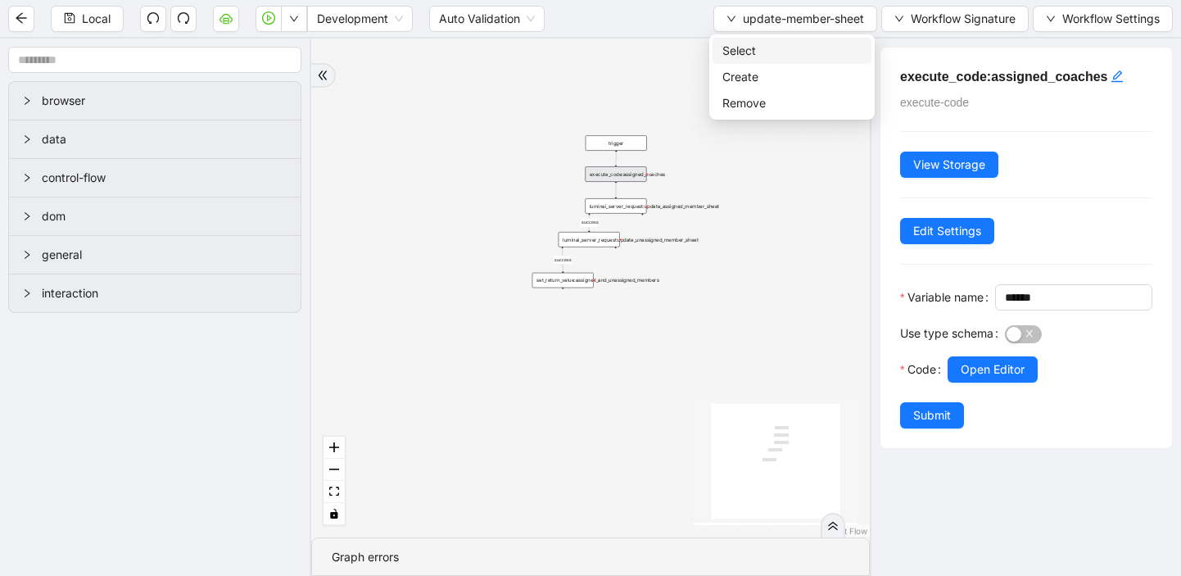
click at [735, 52] on span "Select" at bounding box center [791, 51] width 139 height 18
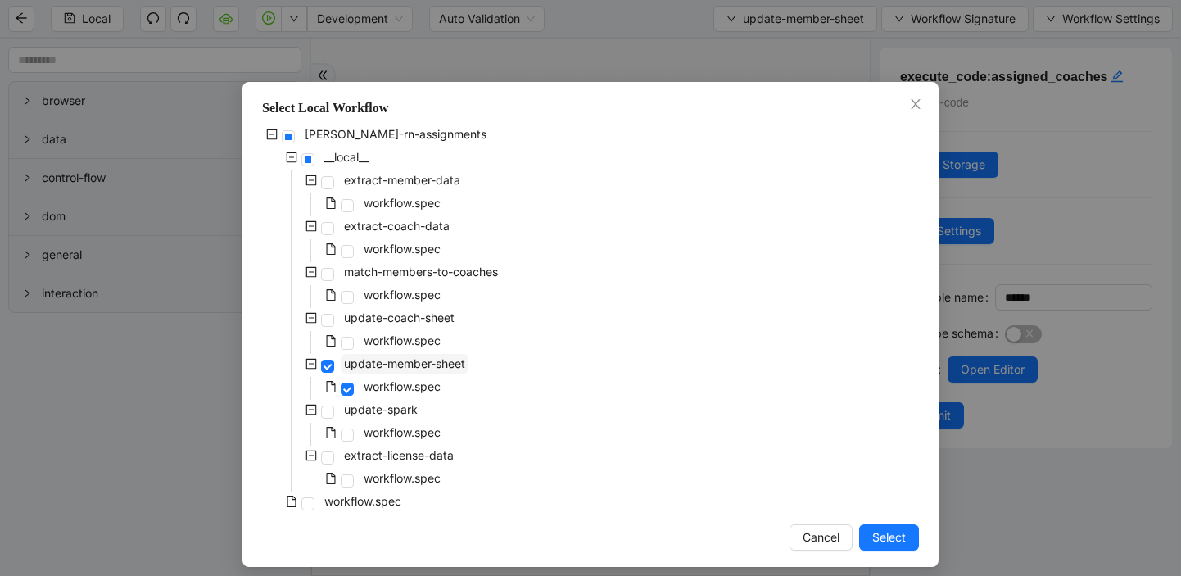
scroll to position [11, 0]
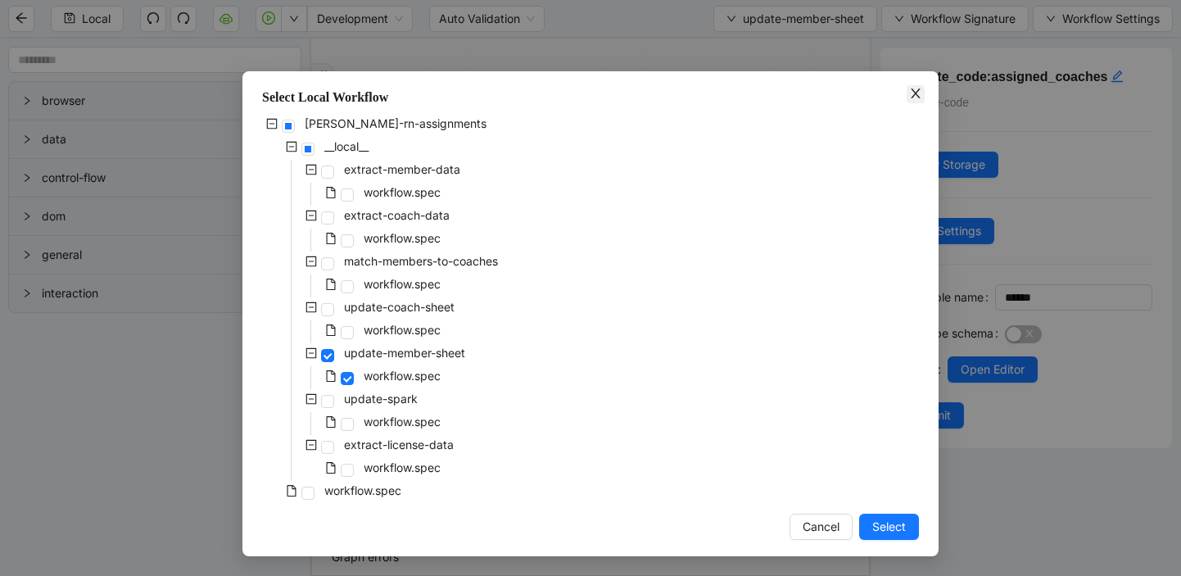
click at [916, 92] on icon "close" at bounding box center [915, 93] width 9 height 10
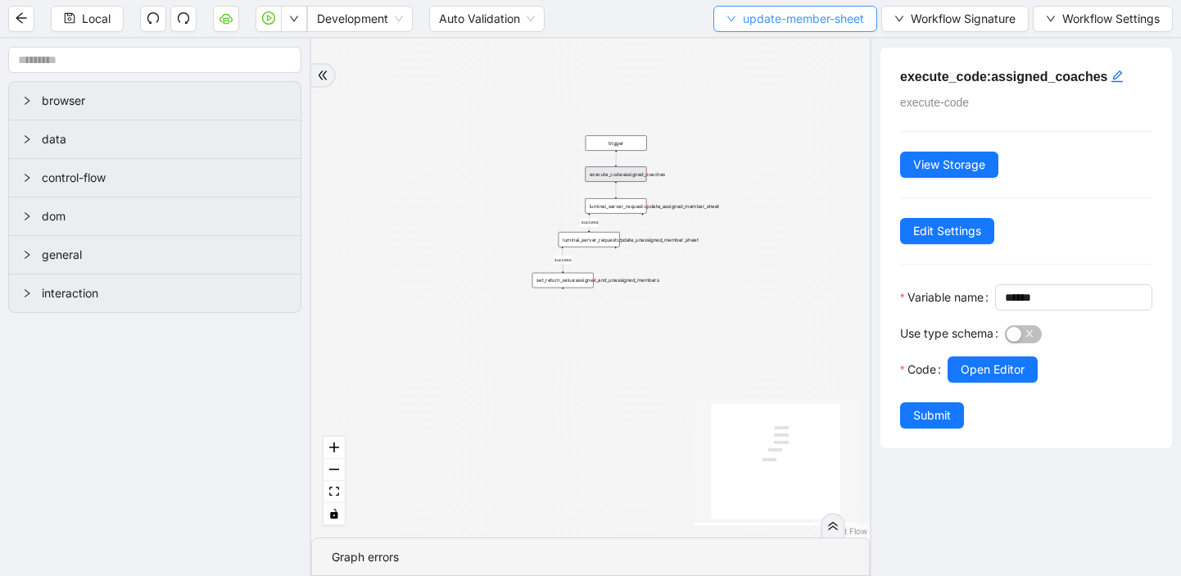
click at [738, 11] on button "update-member-sheet" at bounding box center [795, 19] width 164 height 26
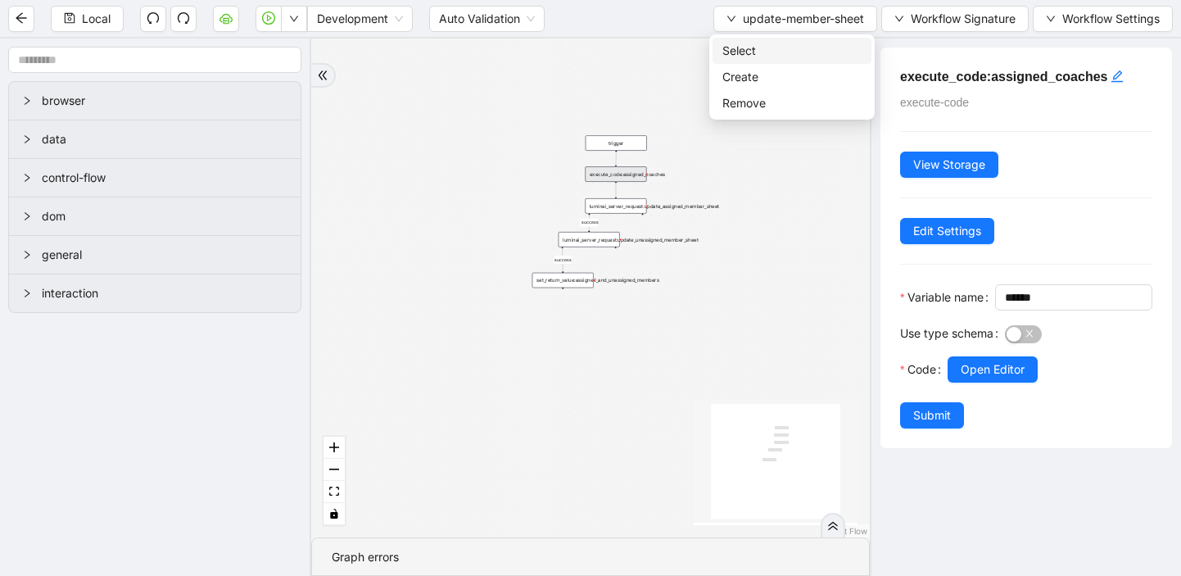
click at [745, 55] on span "Select" at bounding box center [791, 51] width 139 height 18
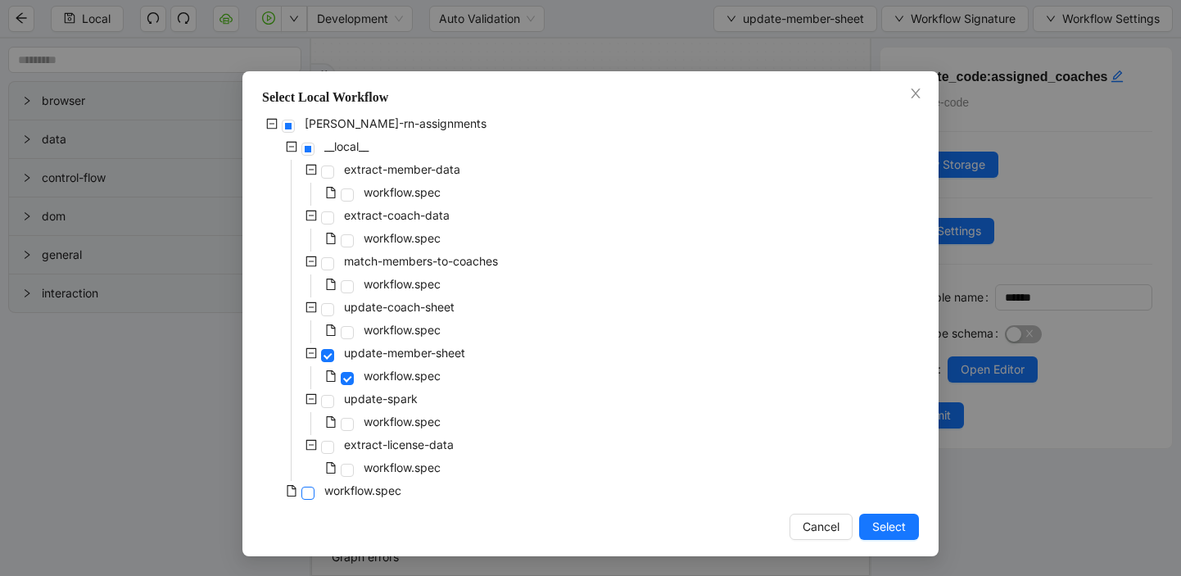
click at [314, 494] on span at bounding box center [307, 492] width 13 height 13
click at [889, 518] on span "Select" at bounding box center [889, 527] width 34 height 18
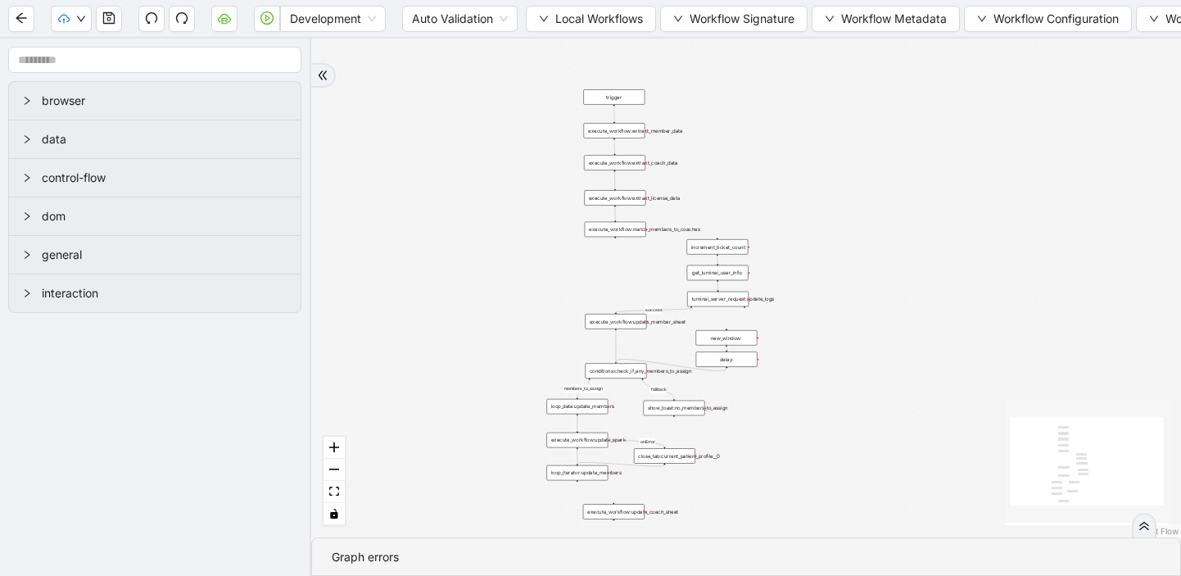
click at [739, 301] on div "luminai_server_request:update_logs" at bounding box center [717, 300] width 61 height 16
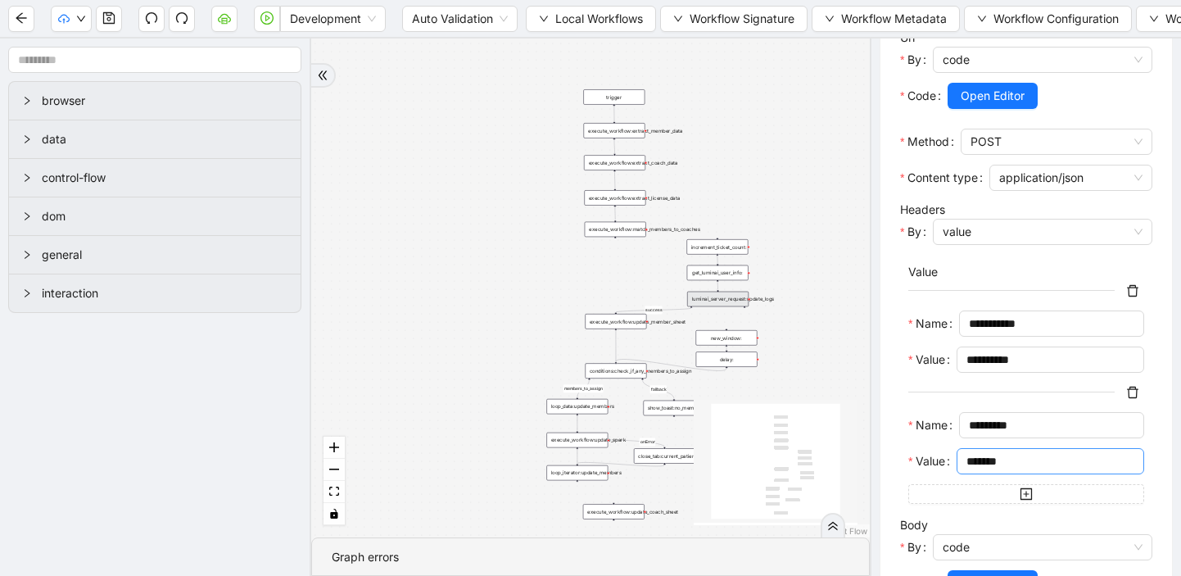
scroll to position [622, 0]
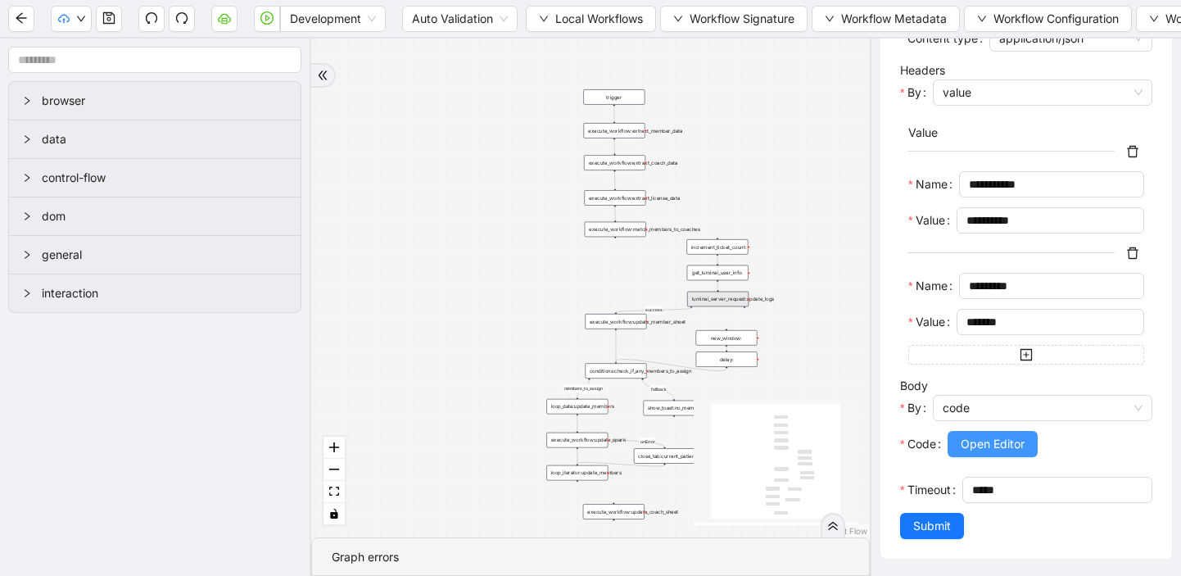
click at [992, 450] on span "Open Editor" at bounding box center [993, 444] width 64 height 18
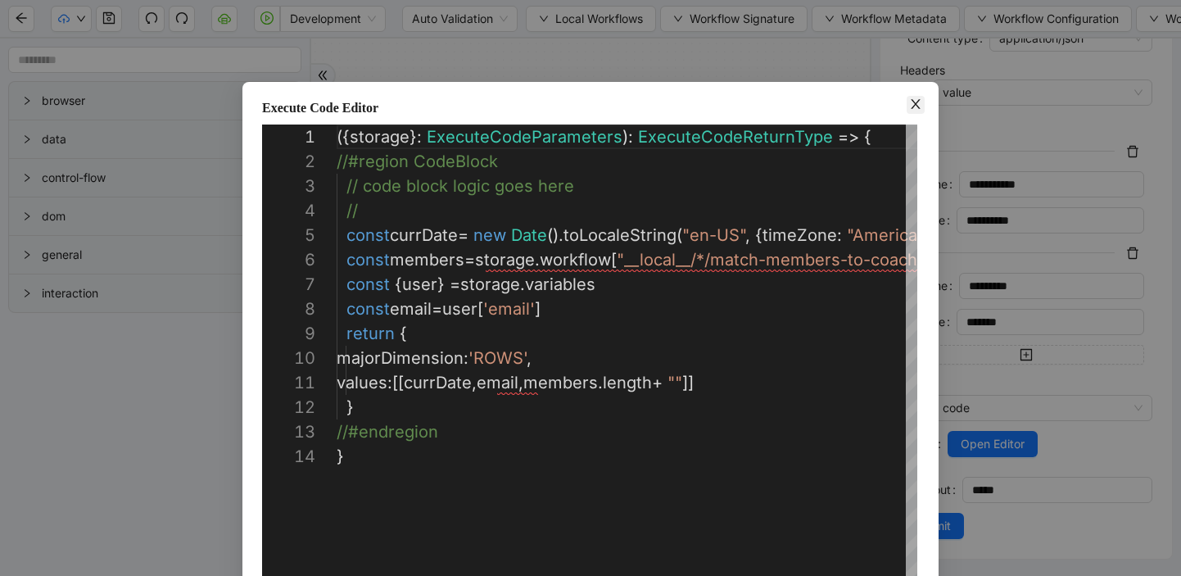
click at [913, 104] on icon "close" at bounding box center [915, 103] width 13 height 13
